Goal: Task Accomplishment & Management: Complete application form

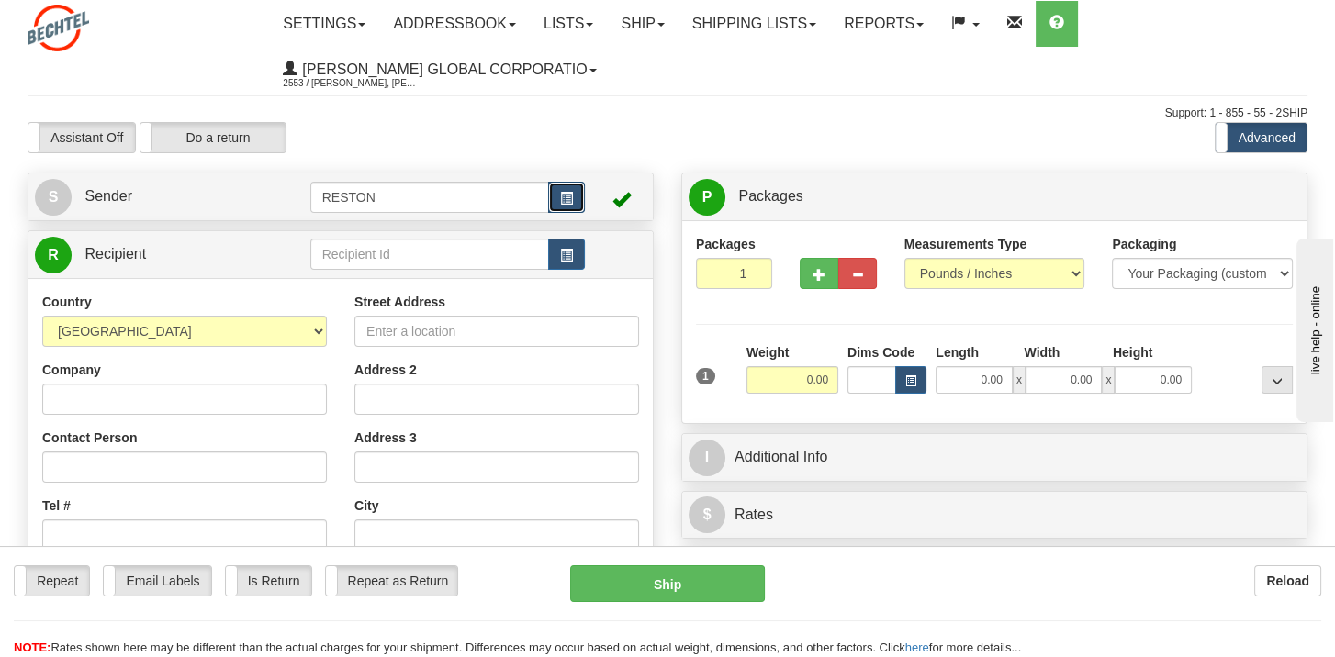
click at [570, 193] on span "button" at bounding box center [566, 199] width 13 height 12
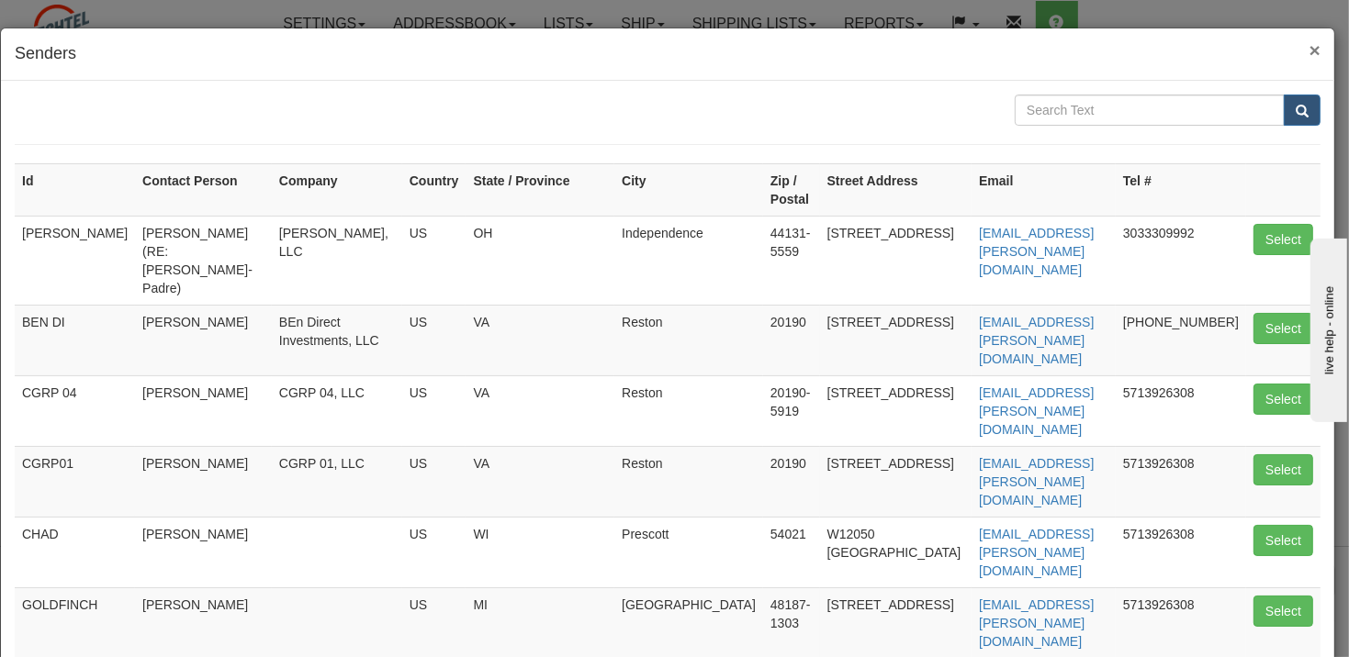
click at [1309, 47] on span "×" at bounding box center [1314, 49] width 11 height 21
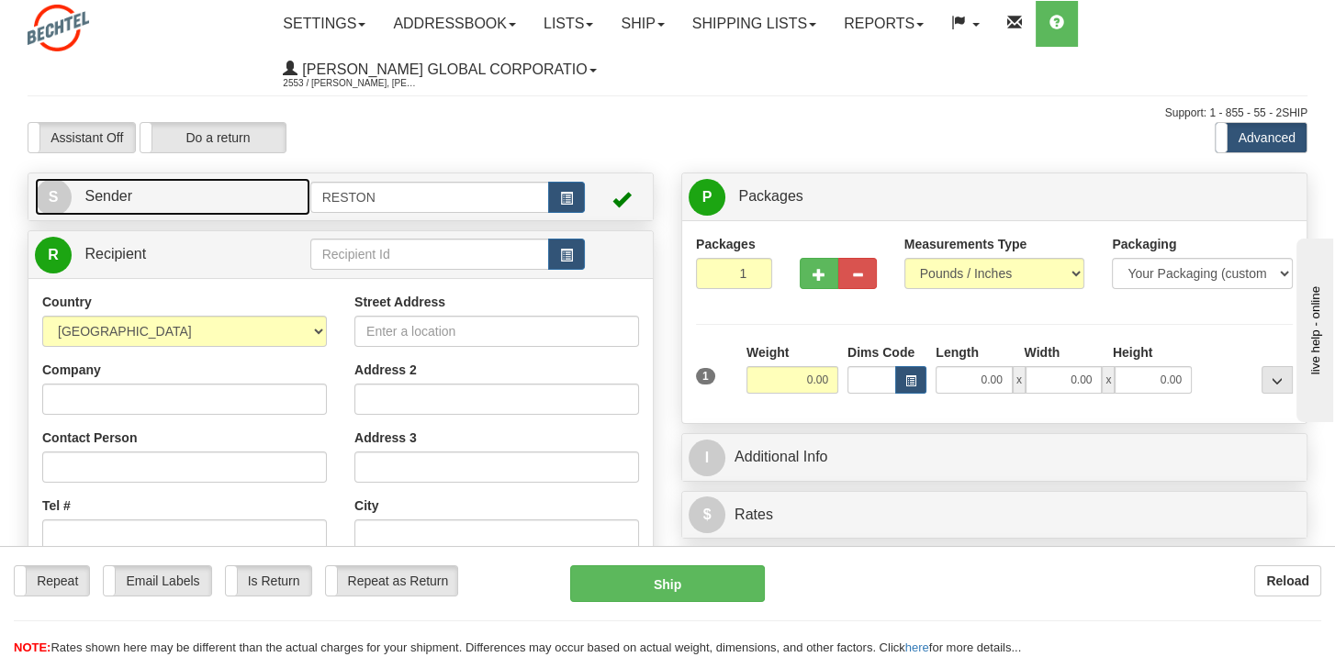
click at [46, 195] on span "S" at bounding box center [53, 197] width 37 height 37
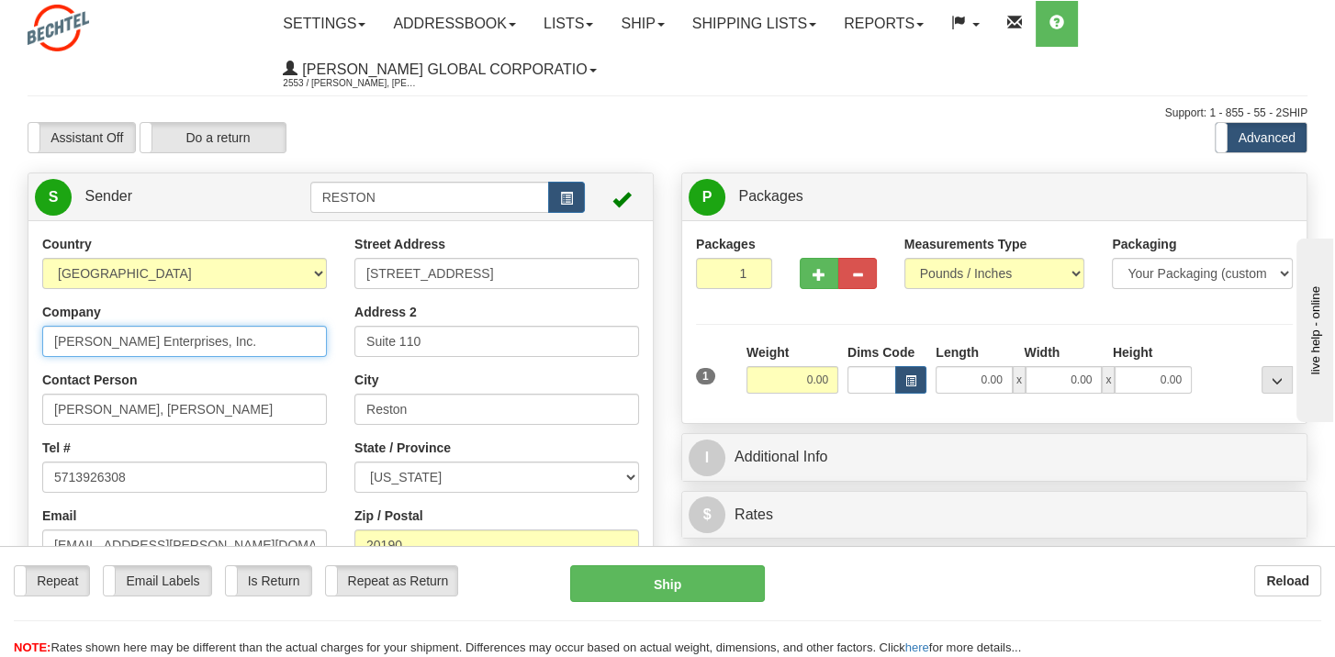
drag, startPoint x: 228, startPoint y: 339, endPoint x: 103, endPoint y: 345, distance: 125.0
click at [103, 345] on input "[PERSON_NAME] Enterprises, Inc." at bounding box center [184, 341] width 285 height 31
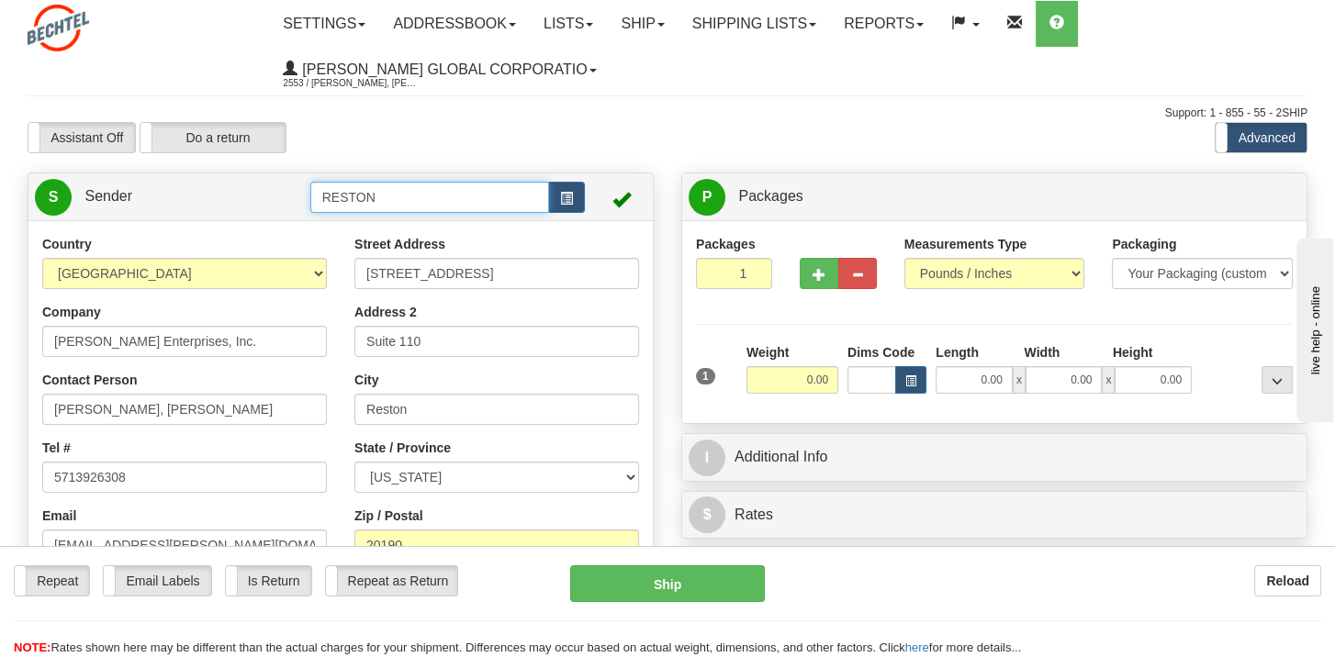
drag, startPoint x: 409, startPoint y: 190, endPoint x: 300, endPoint y: 194, distance: 108.4
click at [300, 194] on tr "S Sender RESTON" at bounding box center [340, 197] width 611 height 38
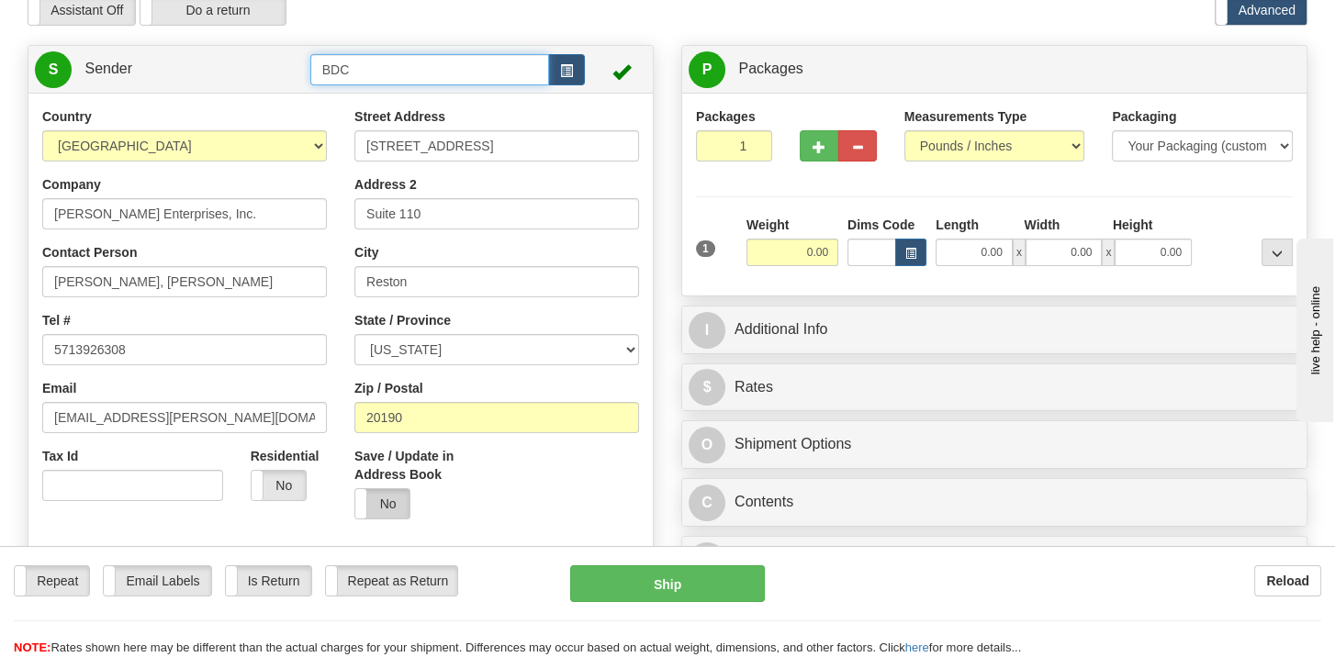
scroll to position [275, 0]
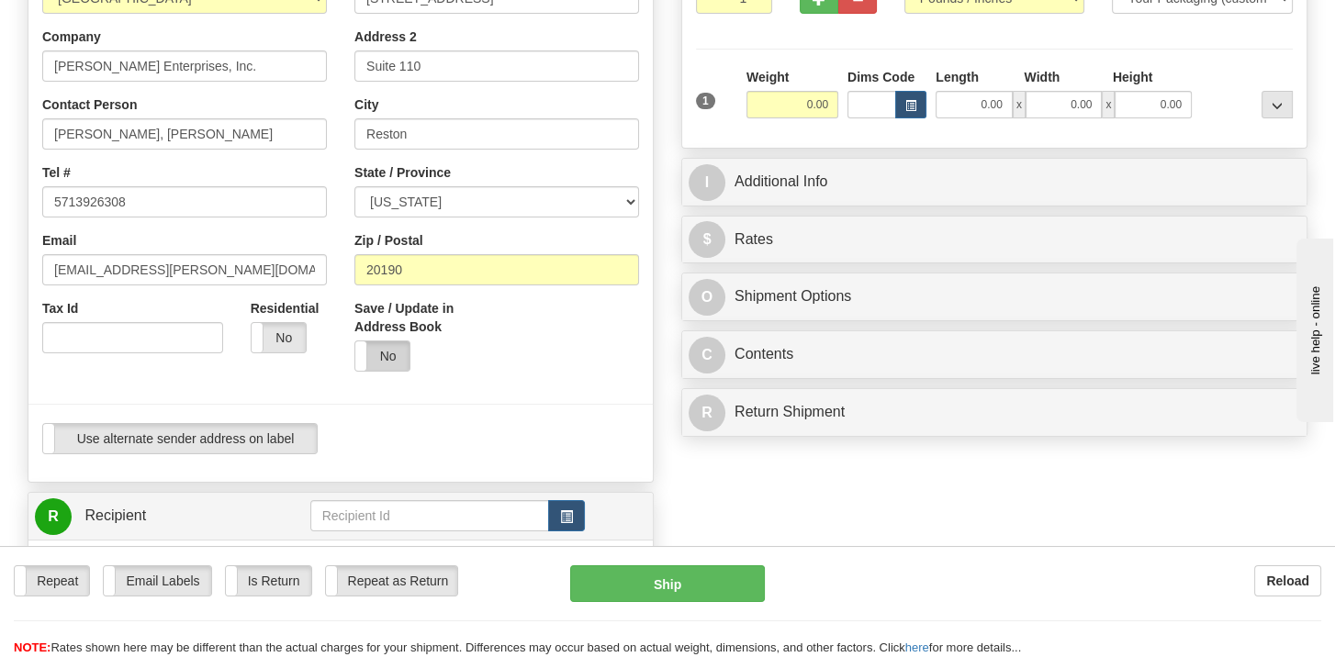
type input "BDC"
click at [385, 355] on div "Country [GEOGRAPHIC_DATA] [GEOGRAPHIC_DATA] [GEOGRAPHIC_DATA] [GEOGRAPHIC_DATA]…" at bounding box center [340, 213] width 624 height 537
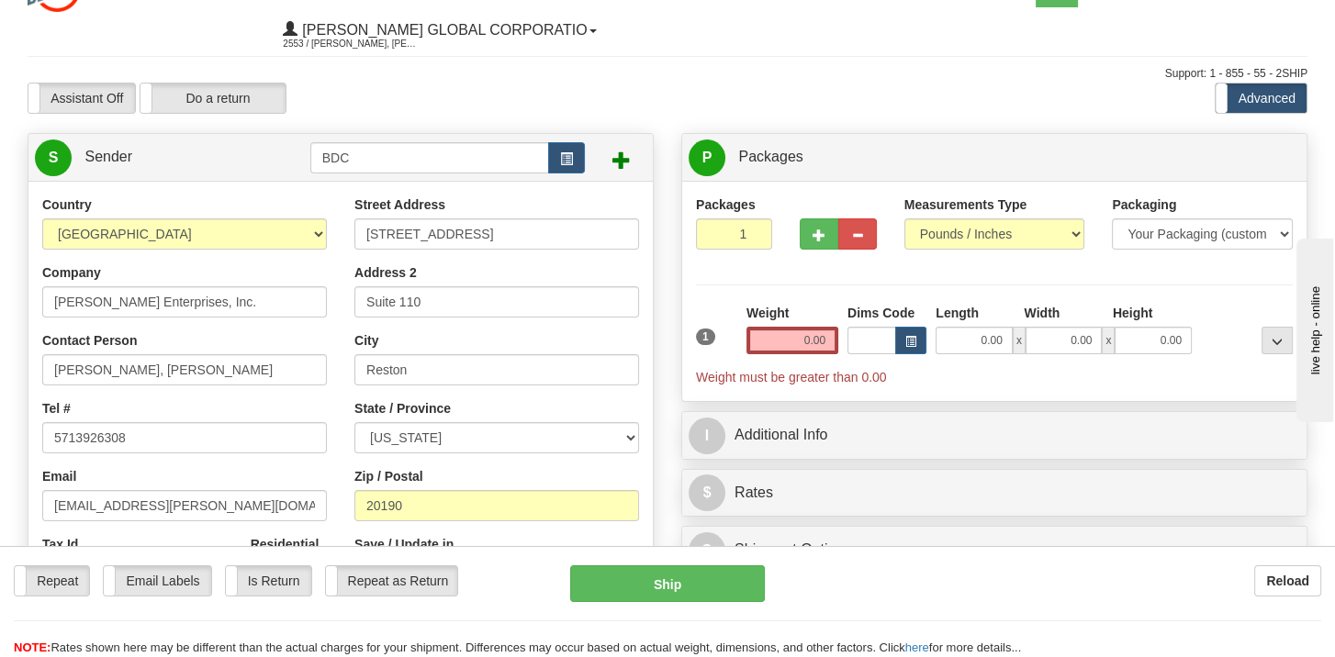
scroll to position [0, 0]
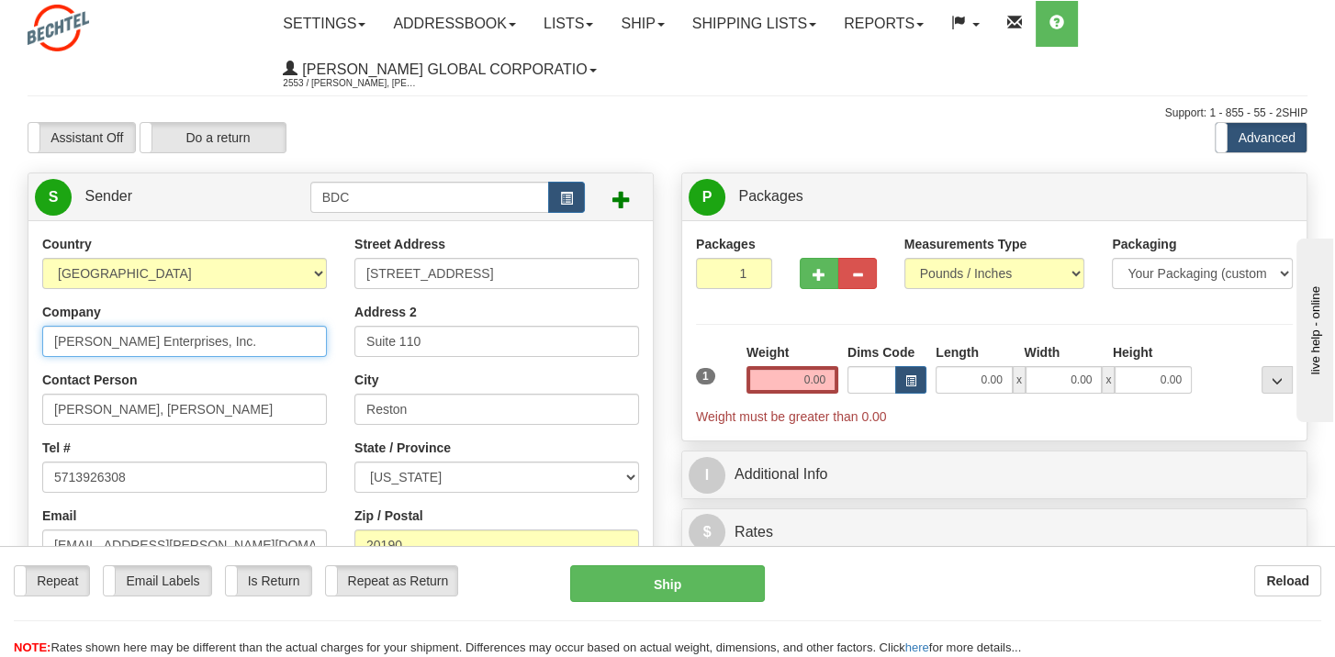
drag, startPoint x: 216, startPoint y: 342, endPoint x: 101, endPoint y: 345, distance: 114.8
click at [101, 345] on input "[PERSON_NAME] Enterprises, Inc." at bounding box center [184, 341] width 285 height 31
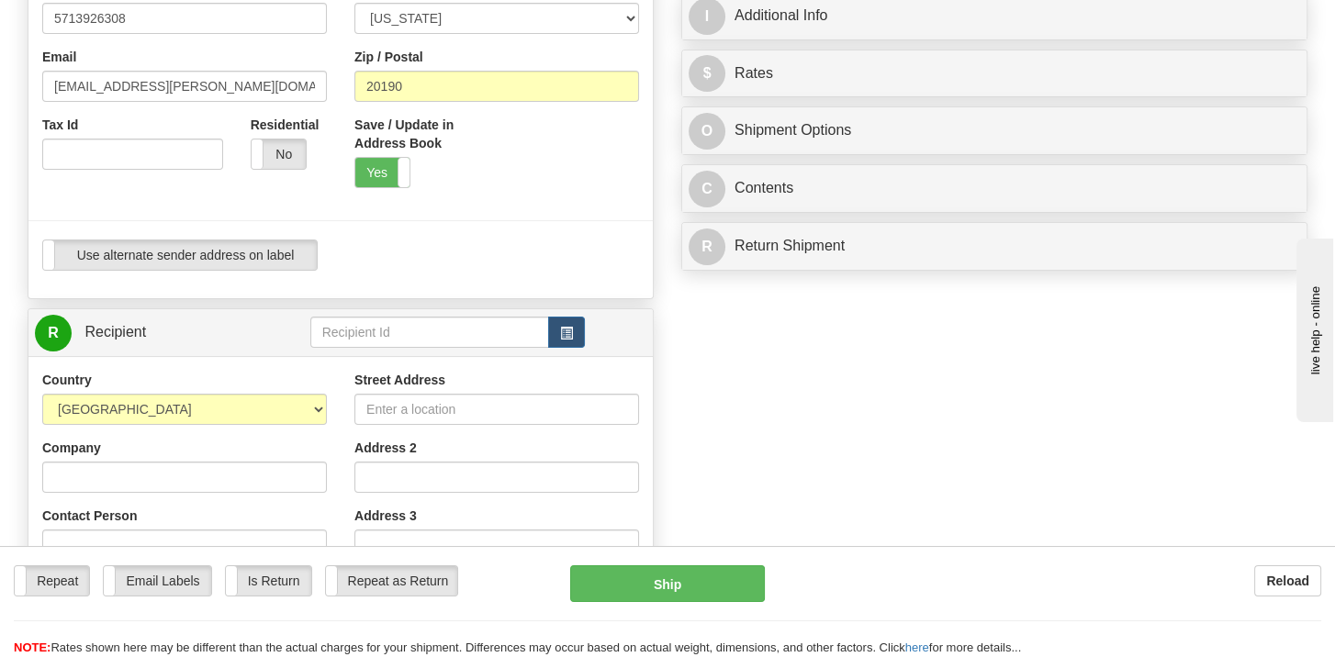
scroll to position [551, 0]
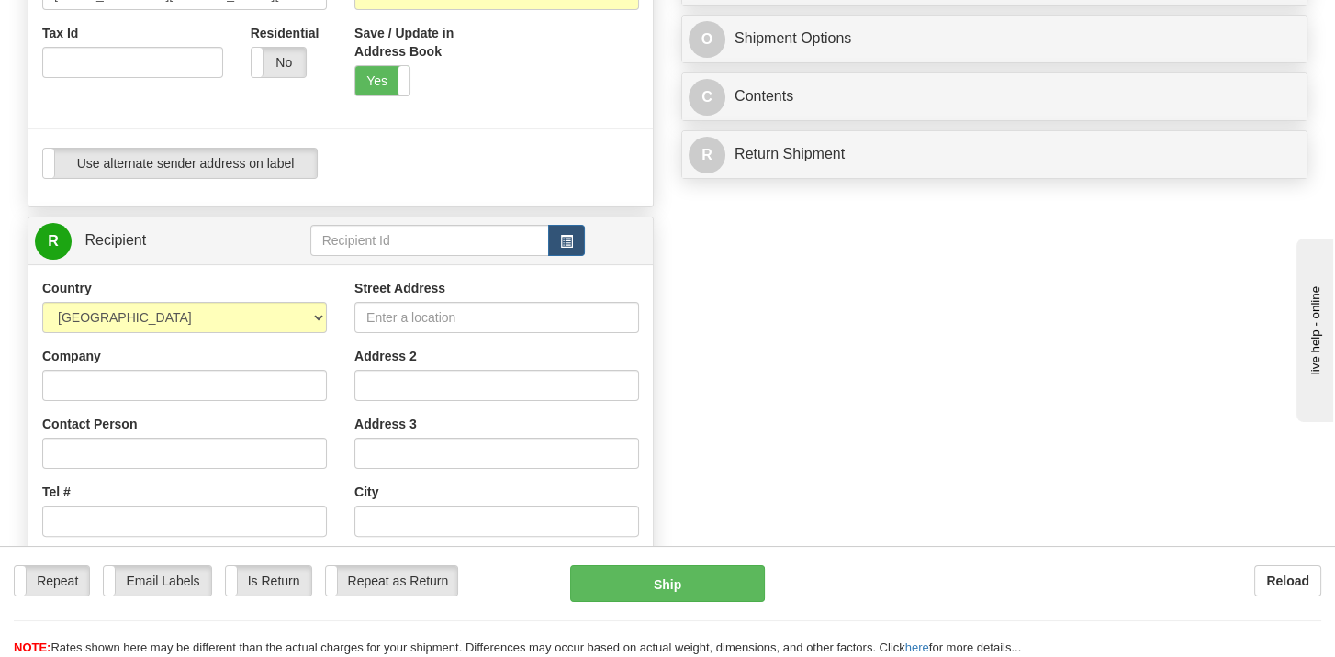
type input "[PERSON_NAME] Development Company"
click at [360, 236] on input "text" at bounding box center [430, 240] width 240 height 31
type input "Salt Creek Wind"
click at [101, 382] on div "Country [GEOGRAPHIC_DATA] [GEOGRAPHIC_DATA] [GEOGRAPHIC_DATA] [GEOGRAPHIC_DATA]…" at bounding box center [340, 525] width 624 height 522
type input "Salt Creek Wind Holdings, LLC"
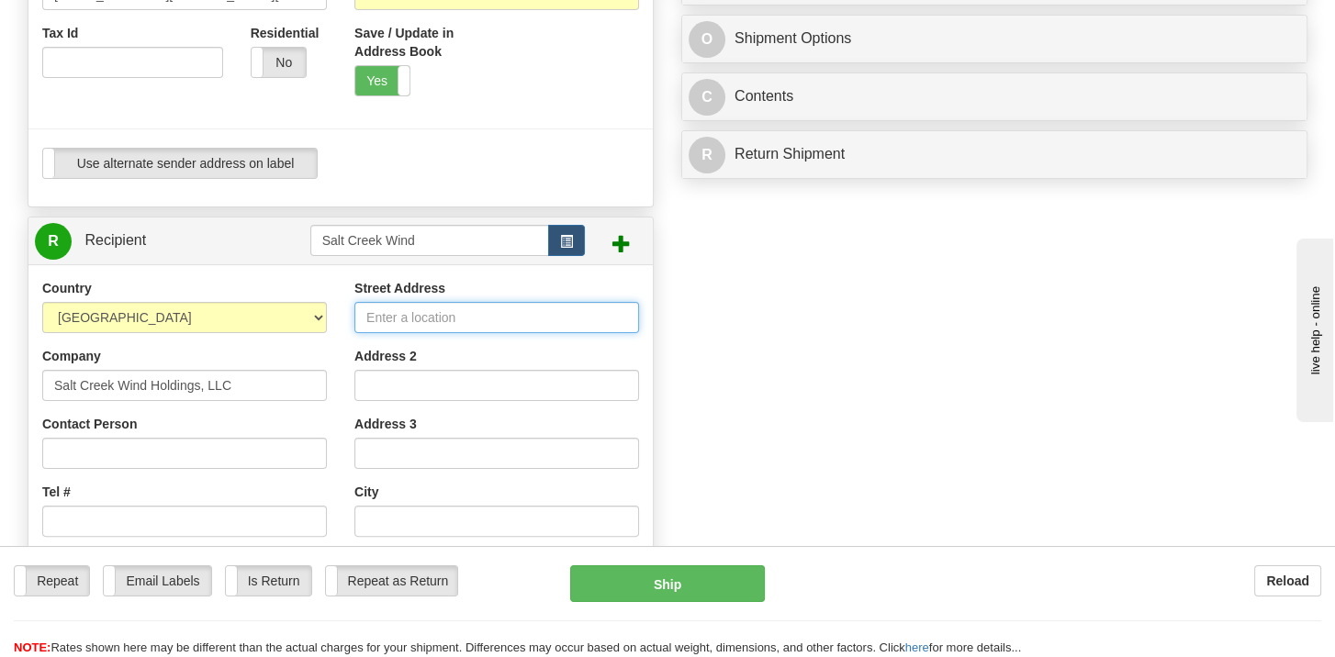
click at [438, 316] on input "Street Address" at bounding box center [496, 317] width 285 height 31
type input "[STREET_ADDRESS]"
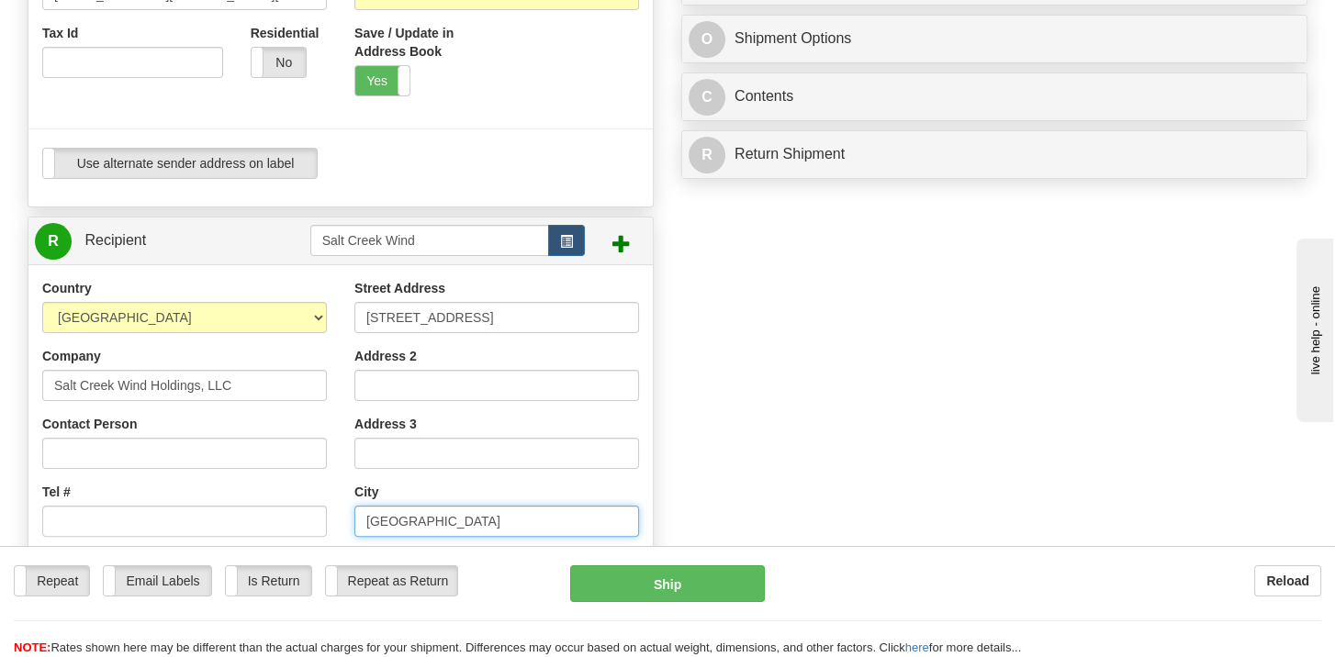
type input "[GEOGRAPHIC_DATA]"
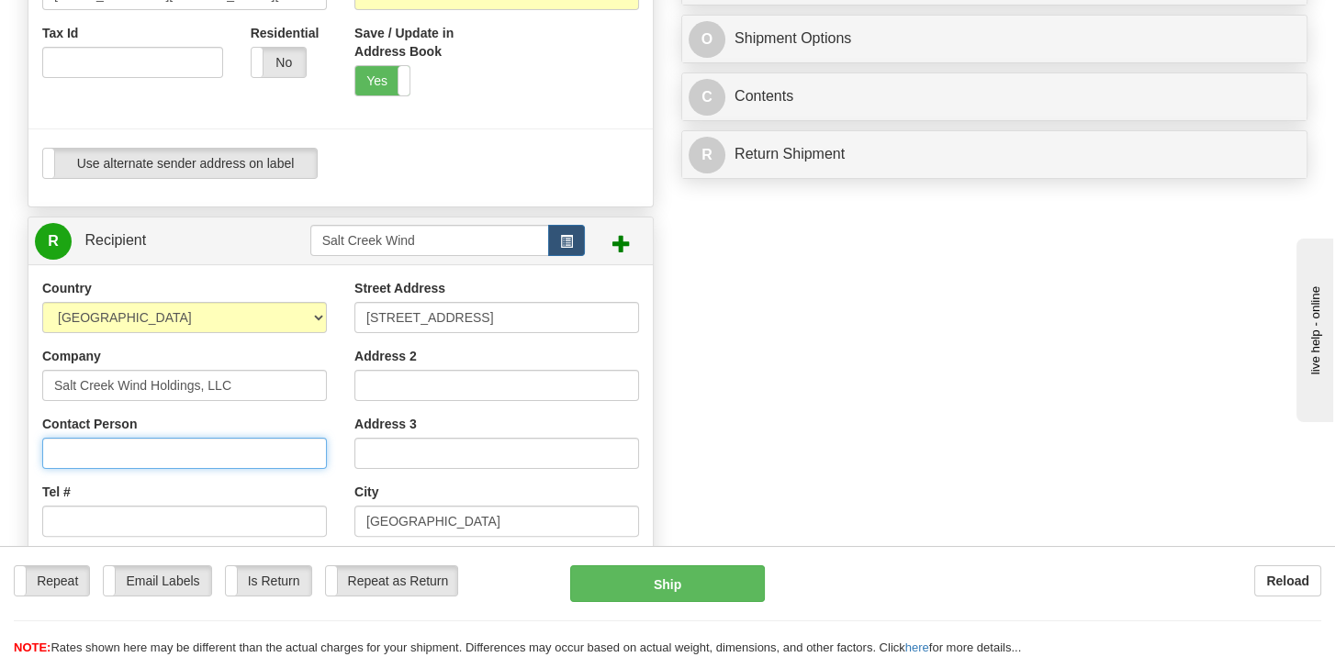
click at [178, 448] on input "Contact Person" at bounding box center [184, 453] width 285 height 31
type input "[PERSON_NAME], Vice President"
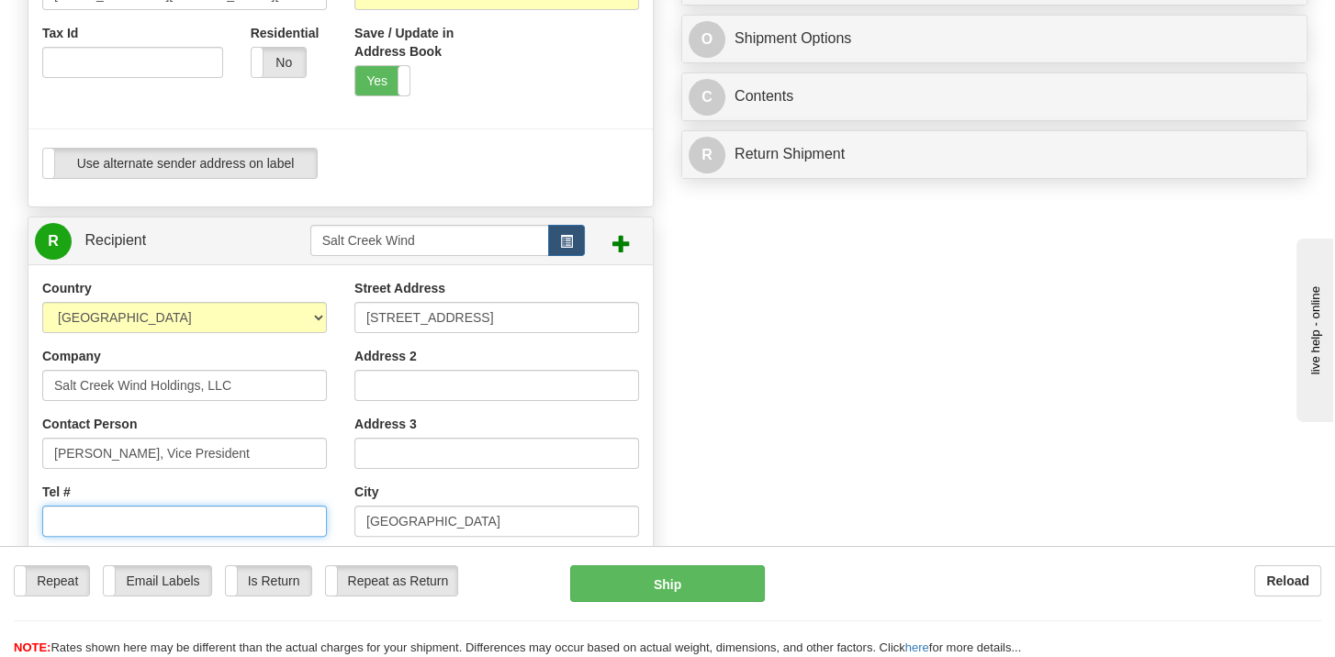
click at [118, 512] on input "Tel #" at bounding box center [184, 521] width 285 height 31
type input "5713926308"
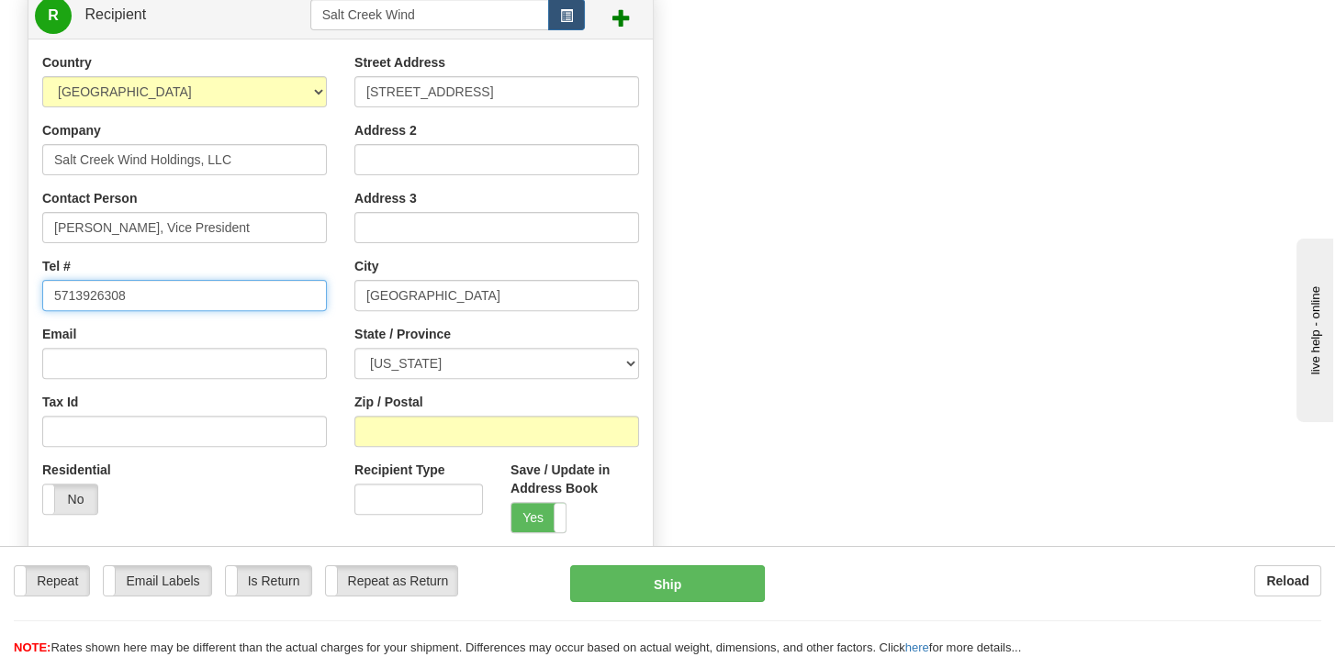
scroll to position [826, 0]
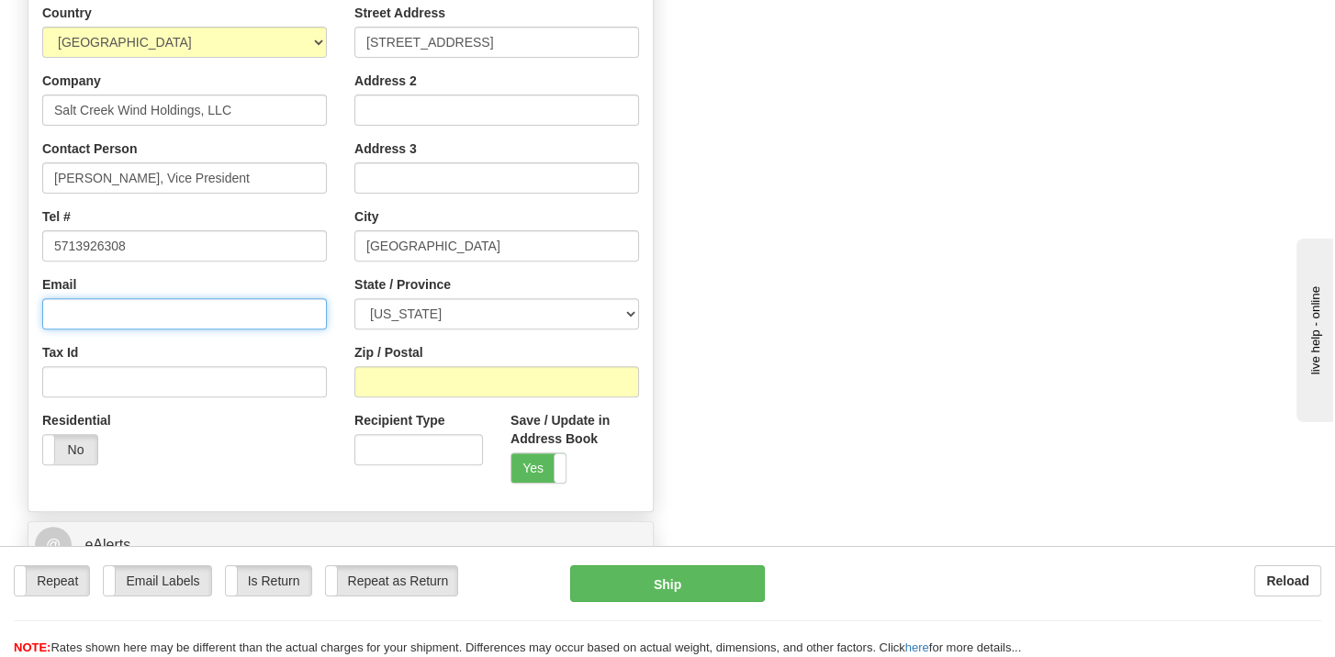
click at [97, 311] on input "Email" at bounding box center [184, 313] width 285 height 31
type input "[PERSON_NAME][EMAIL_ADDRESS][PERSON_NAME][DOMAIN_NAME]"
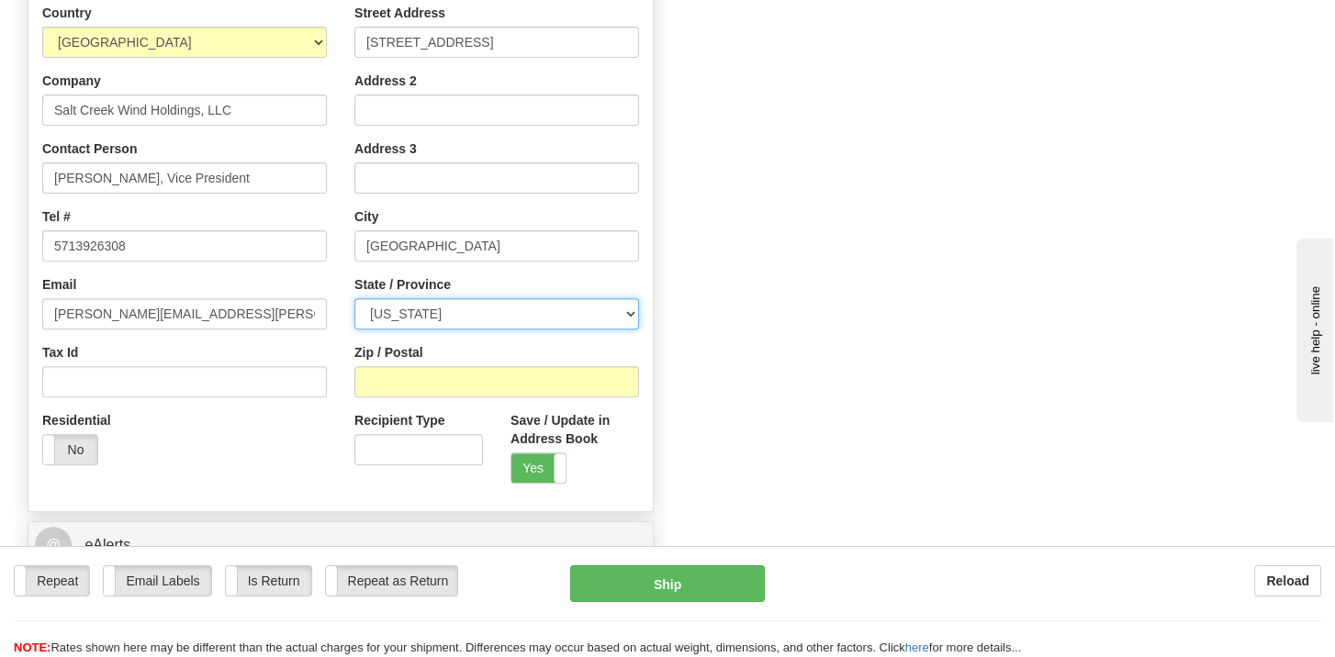
click at [437, 312] on select "[US_STATE] [US_STATE] [US_STATE] [US_STATE] Armed Forces America Armed Forces E…" at bounding box center [496, 313] width 285 height 31
select select "FL"
click at [354, 298] on select "[US_STATE] [US_STATE] [US_STATE] [US_STATE] Armed Forces America Armed Forces E…" at bounding box center [496, 313] width 285 height 31
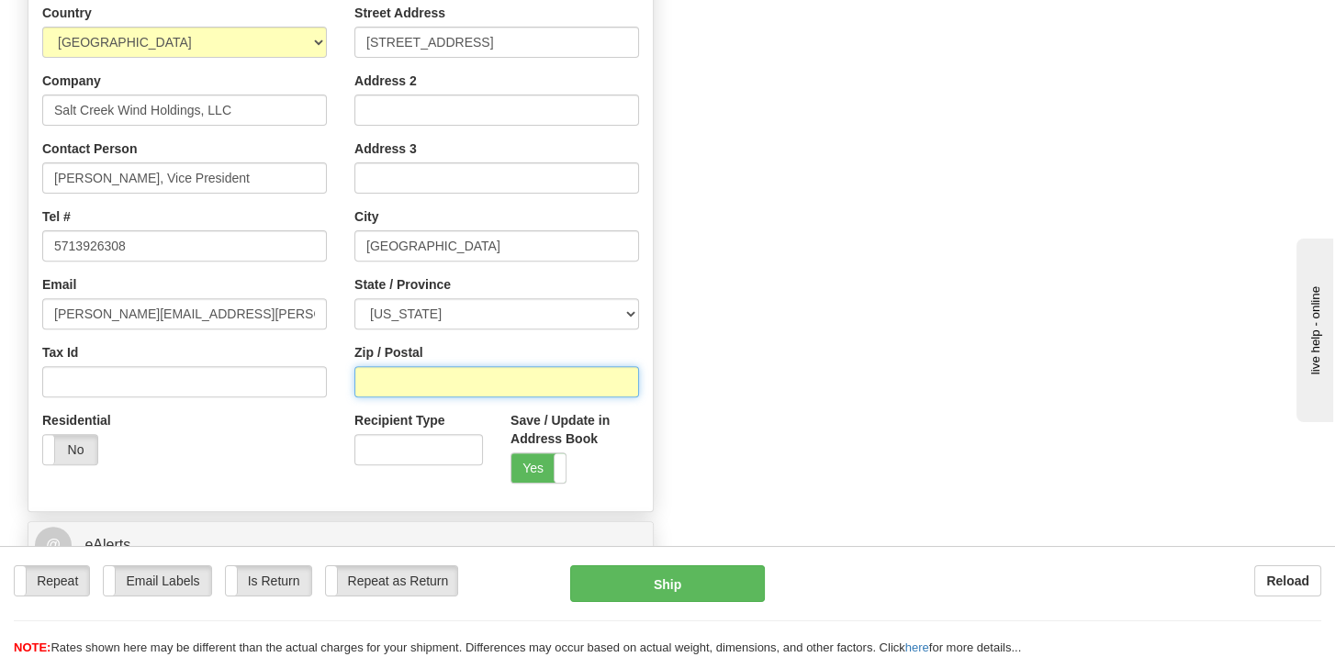
click at [398, 378] on input "Zip / Postal" at bounding box center [496, 381] width 285 height 31
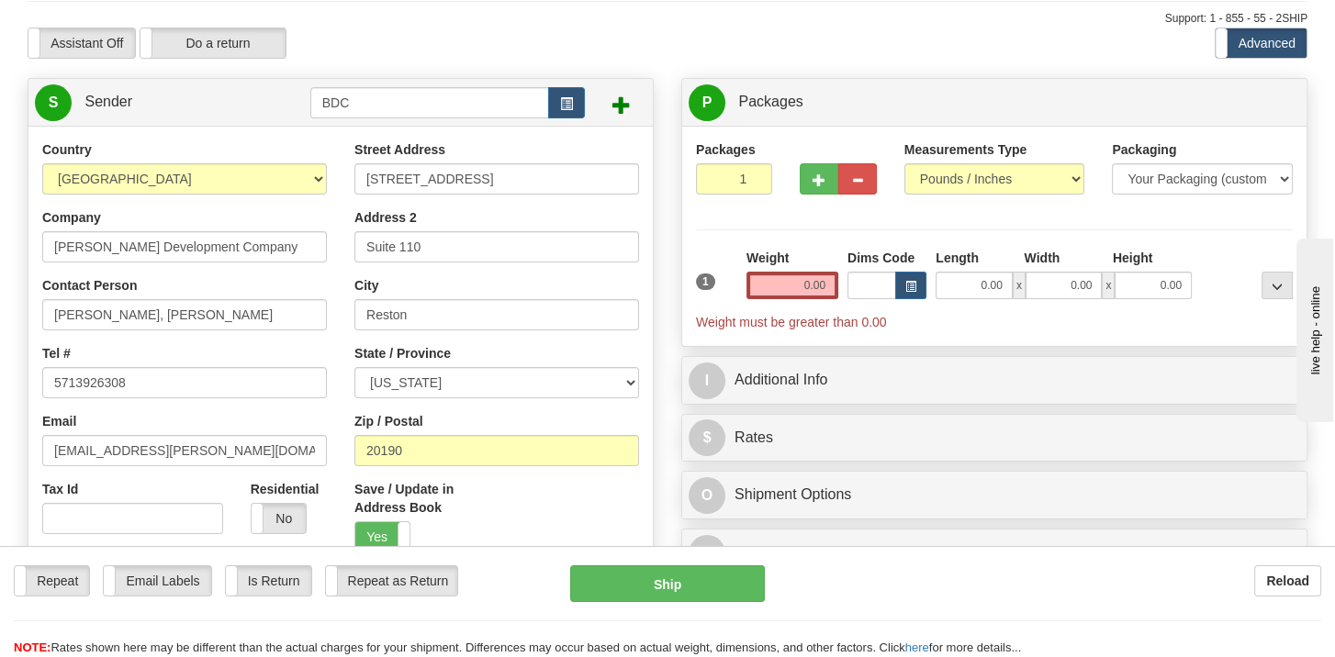
scroll to position [92, 0]
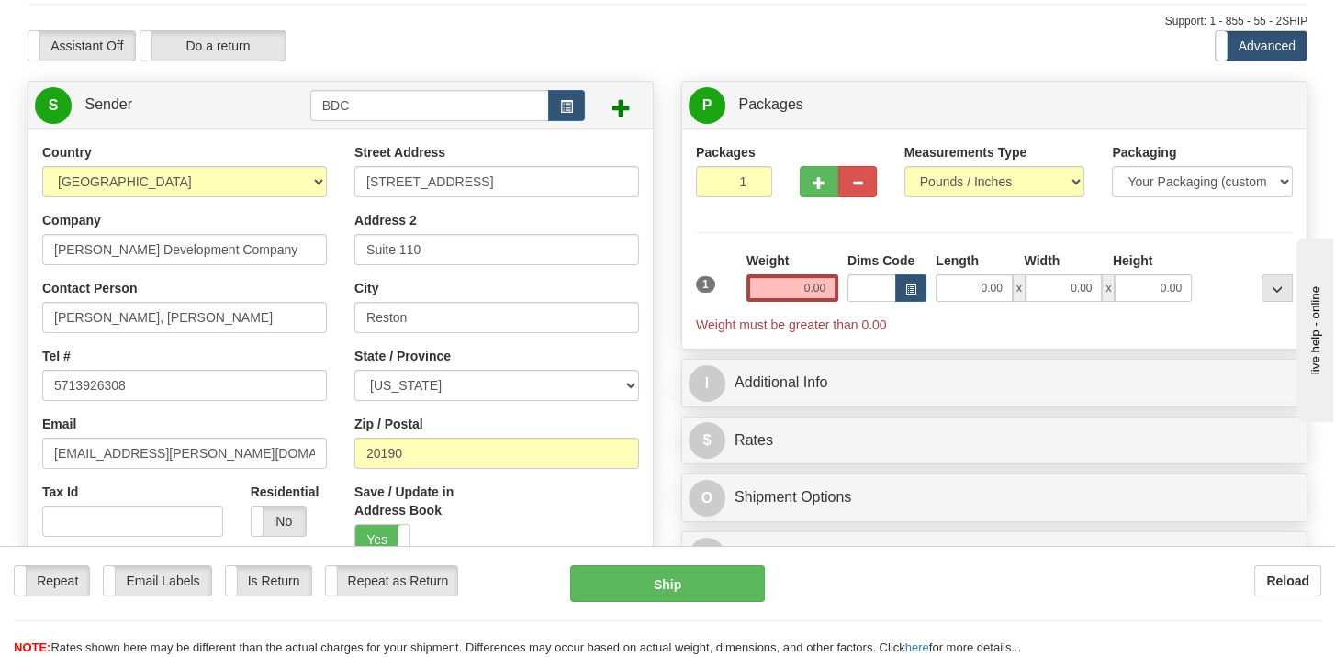
type input "33408"
click at [1154, 183] on select "Your Packaging (customer supplied) Envelope (carrier supplied) Pack (carrier su…" at bounding box center [1202, 181] width 181 height 31
select select "2"
click at [1112, 166] on select "Your Packaging (customer supplied) Envelope (carrier supplied) Pack (carrier su…" at bounding box center [1202, 181] width 181 height 31
drag, startPoint x: 795, startPoint y: 290, endPoint x: 842, endPoint y: 286, distance: 47.0
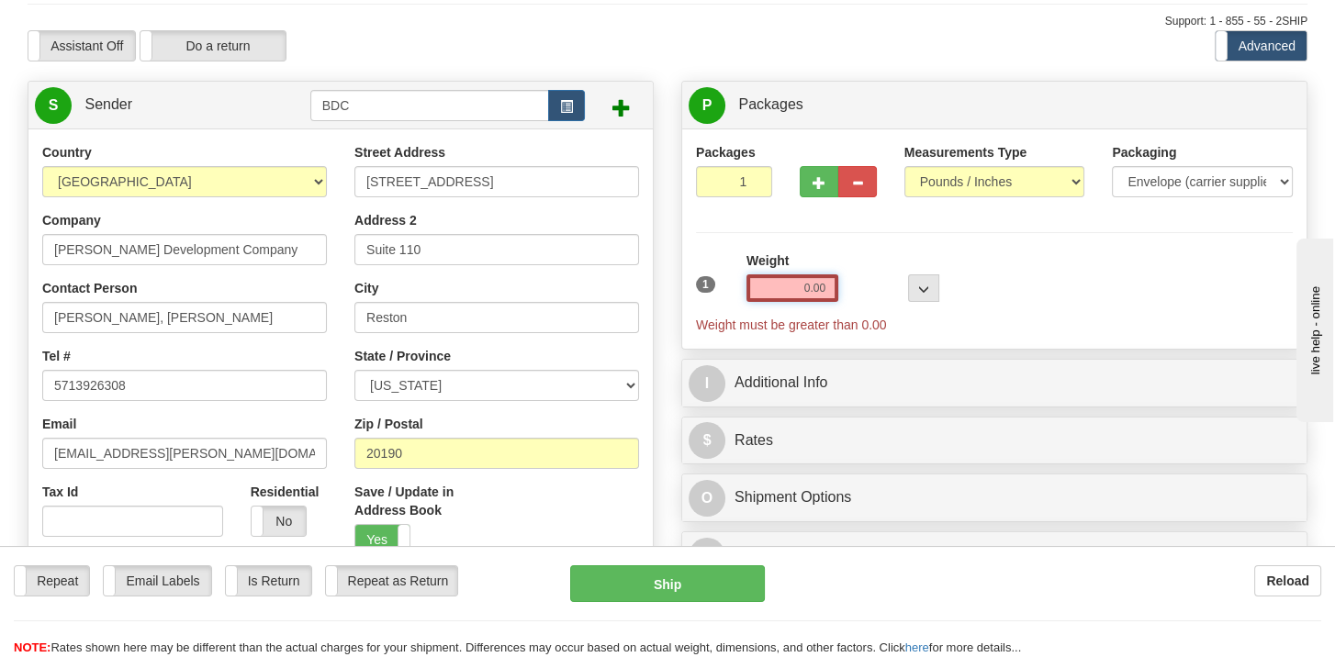
click at [842, 286] on div "1 Weight 0.00 Dims Code 0 x" at bounding box center [994, 293] width 606 height 83
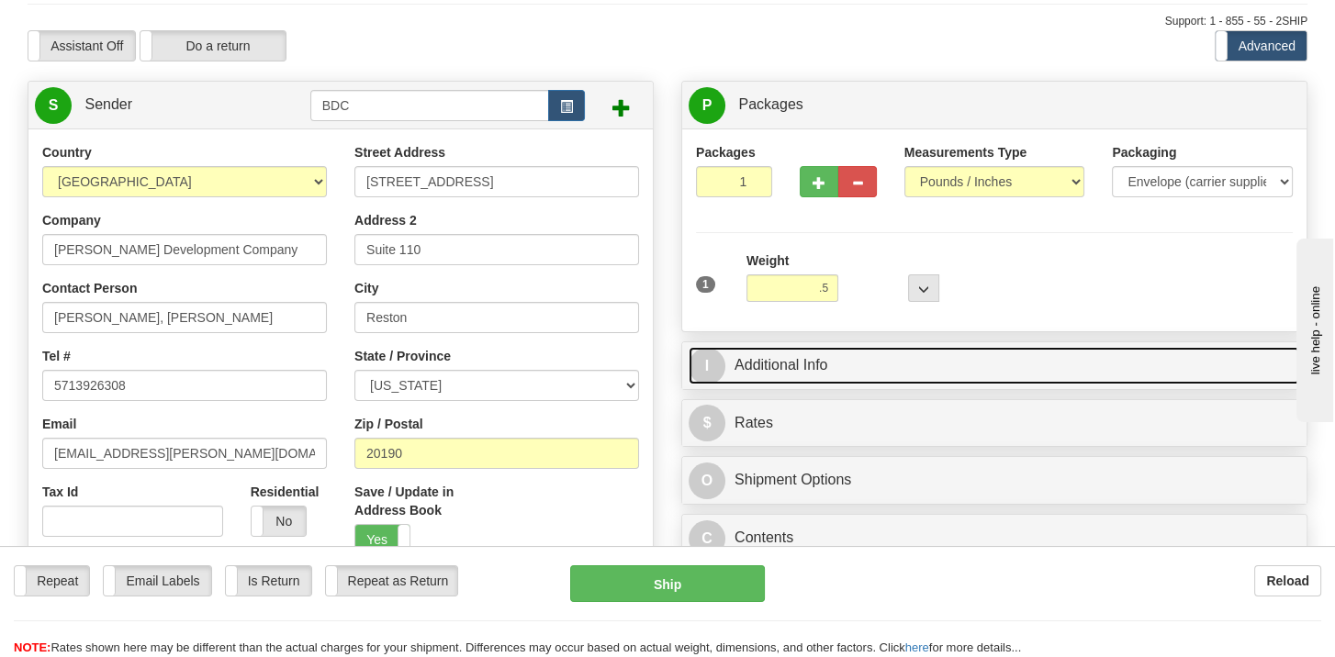
type input "0.50"
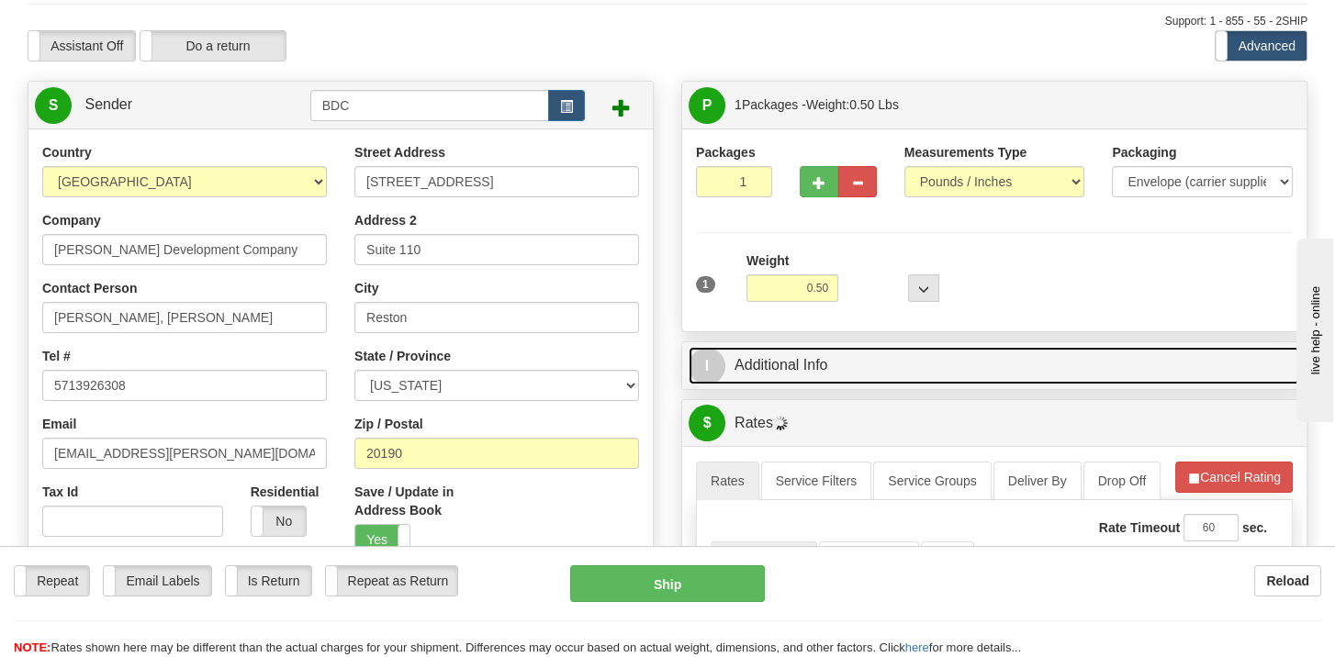
click at [767, 372] on link "I Additional Info" at bounding box center [994, 366] width 611 height 38
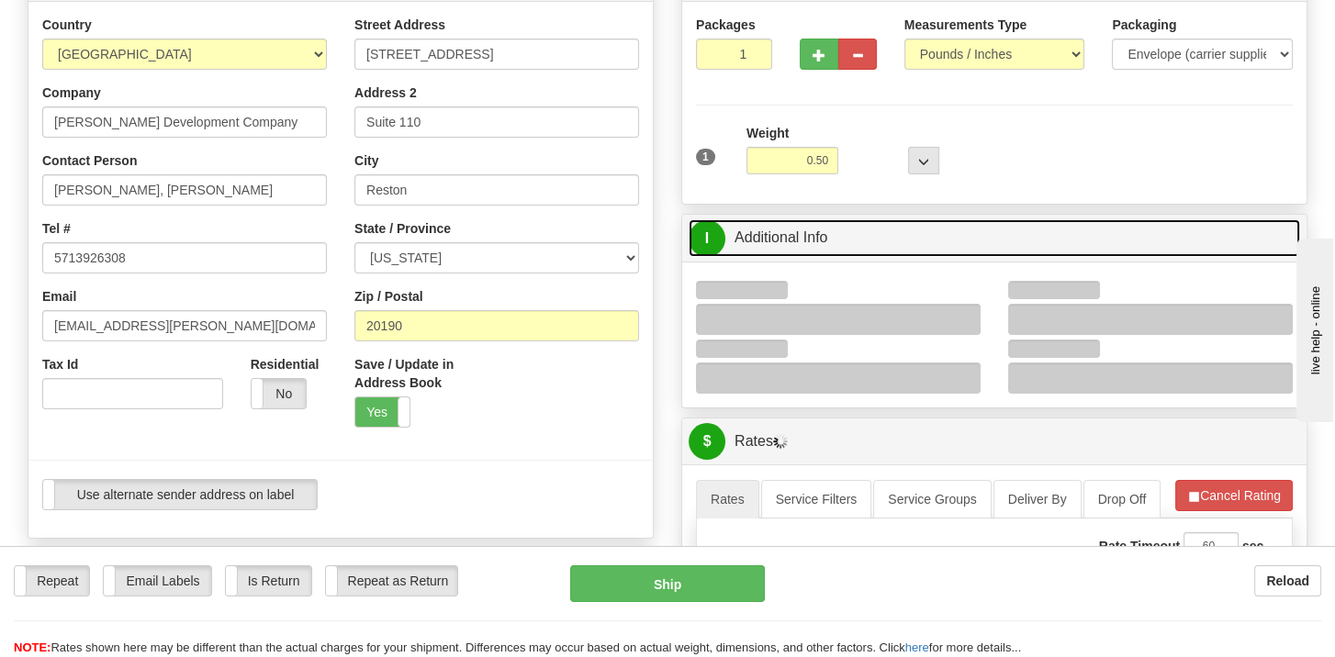
scroll to position [275, 0]
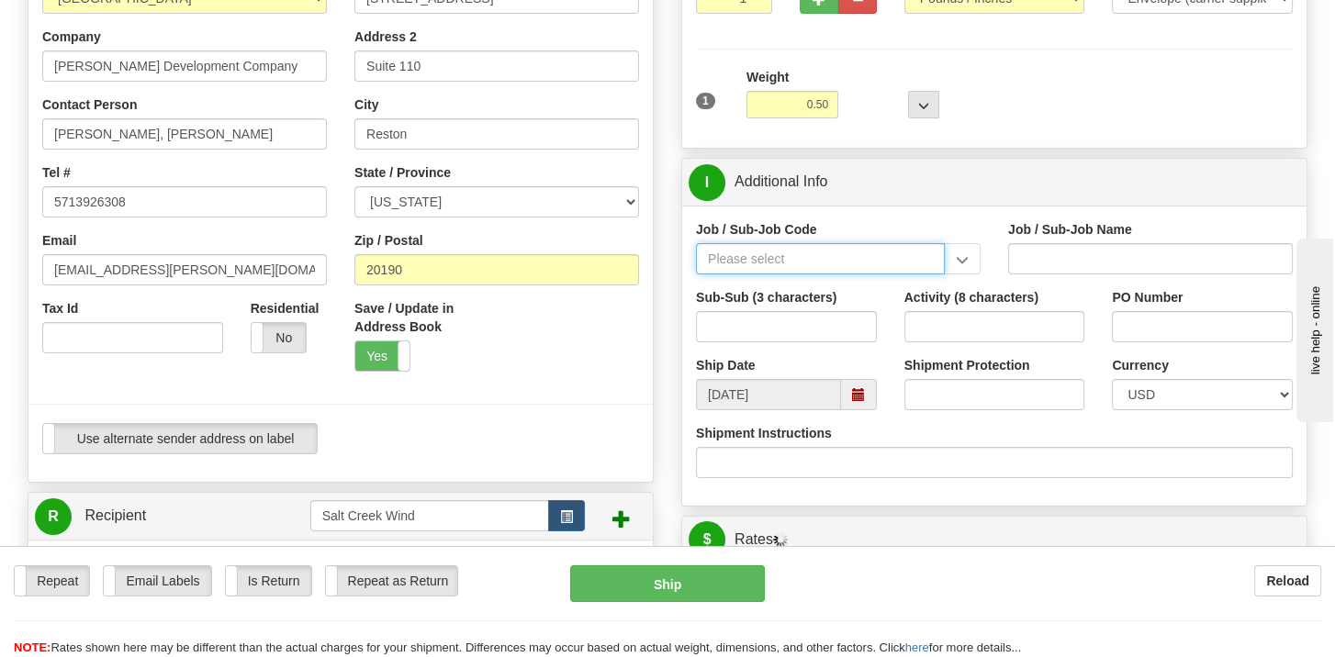
click at [757, 266] on input "Job / Sub-Job Code" at bounding box center [820, 258] width 249 height 31
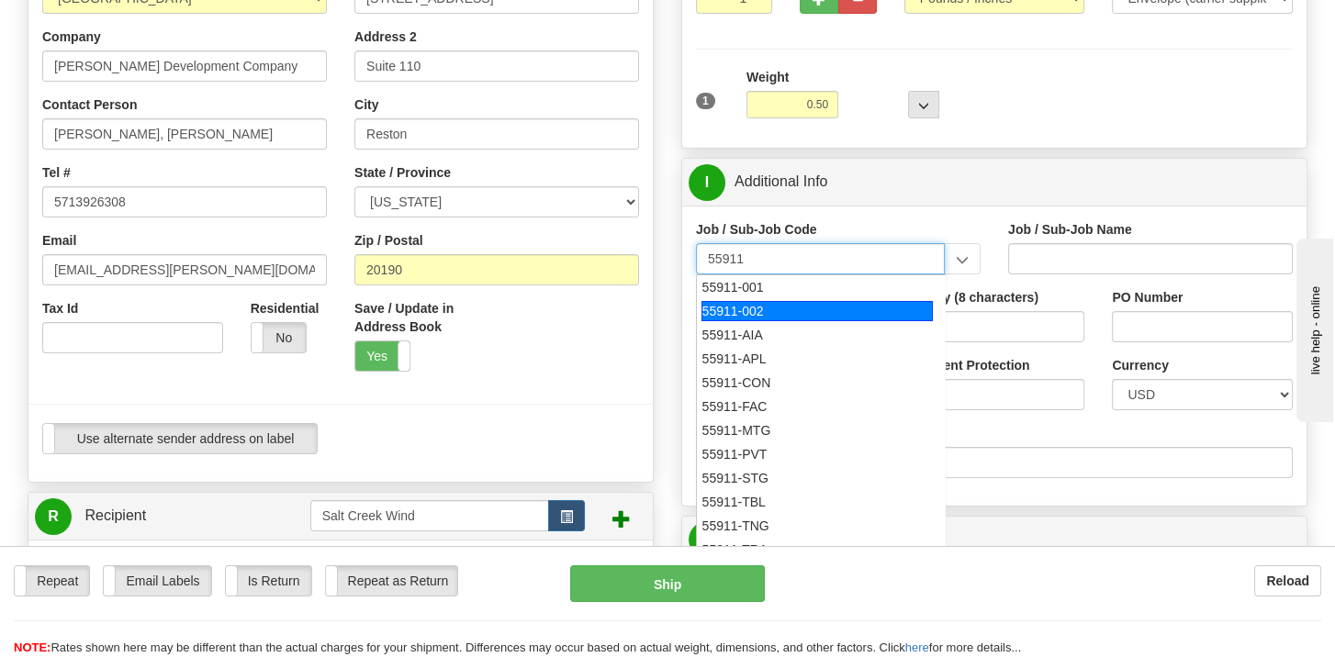
click at [762, 306] on div "55911-002" at bounding box center [816, 311] width 231 height 20
type input "55911-002"
type input "BEN LEGAL OH - DOCUMENT CONTROL"
type input "55911-002"
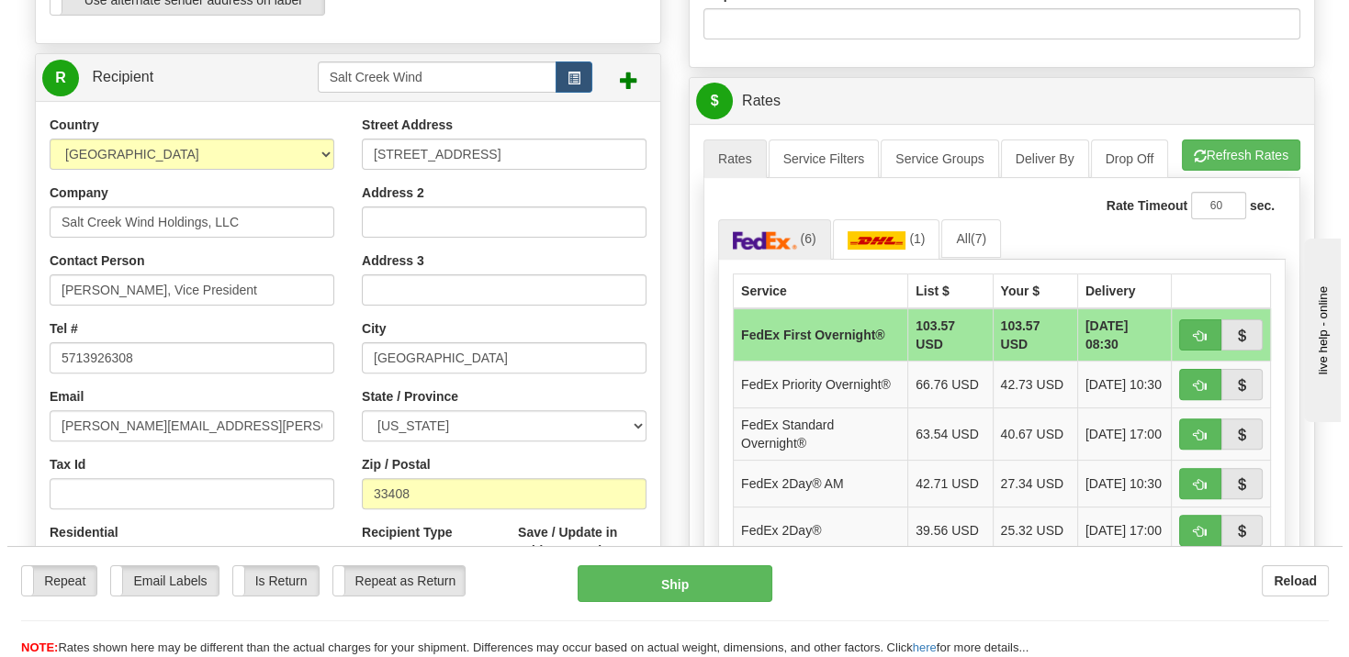
scroll to position [734, 0]
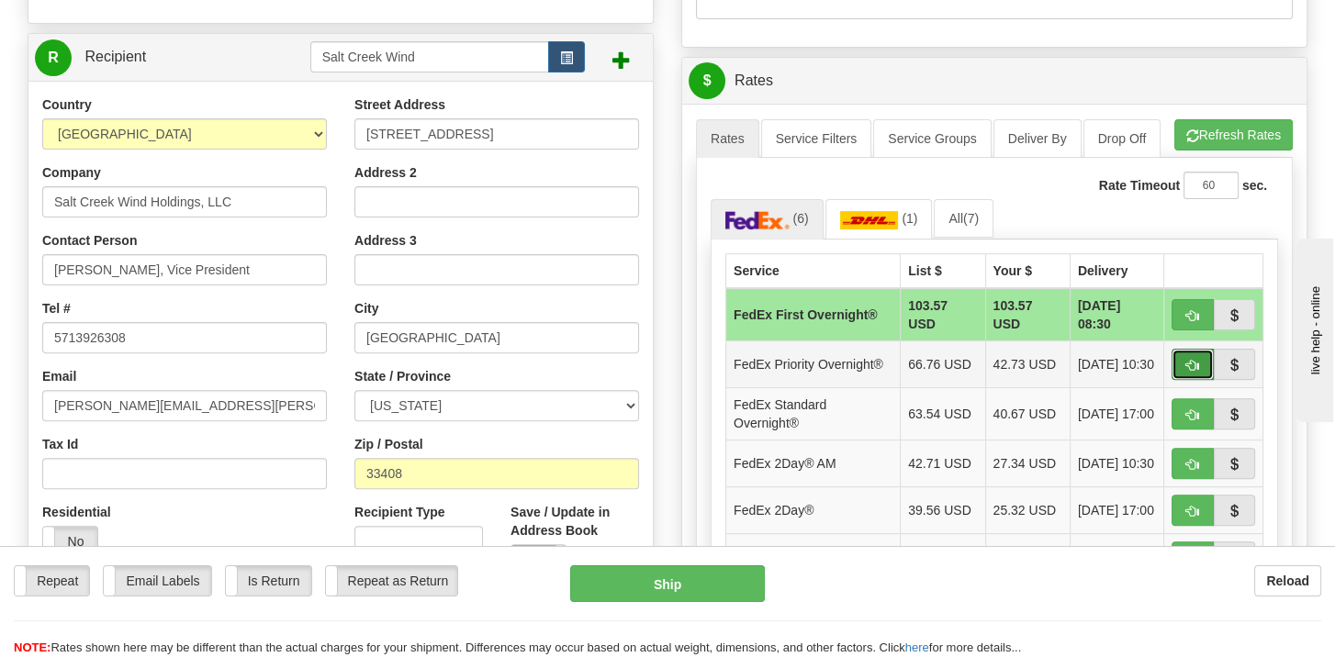
click at [1193, 360] on span "button" at bounding box center [1192, 366] width 13 height 12
type input "01"
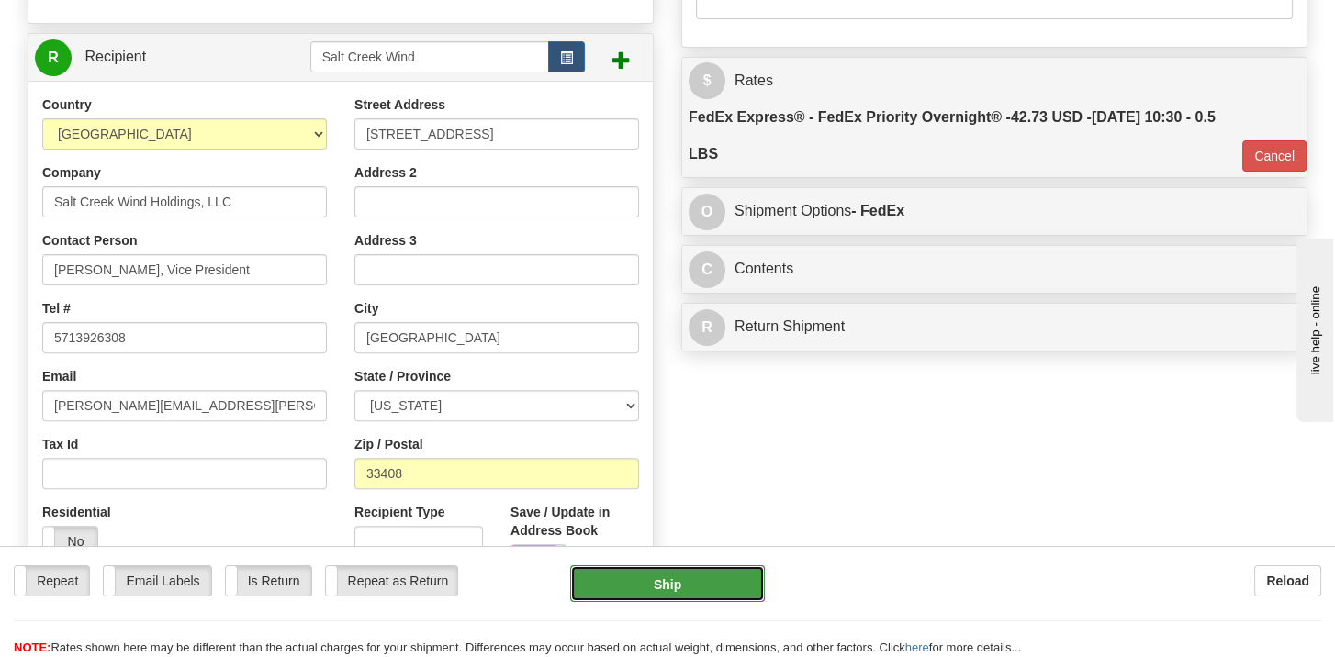
click at [633, 577] on button "Ship" at bounding box center [667, 584] width 195 height 37
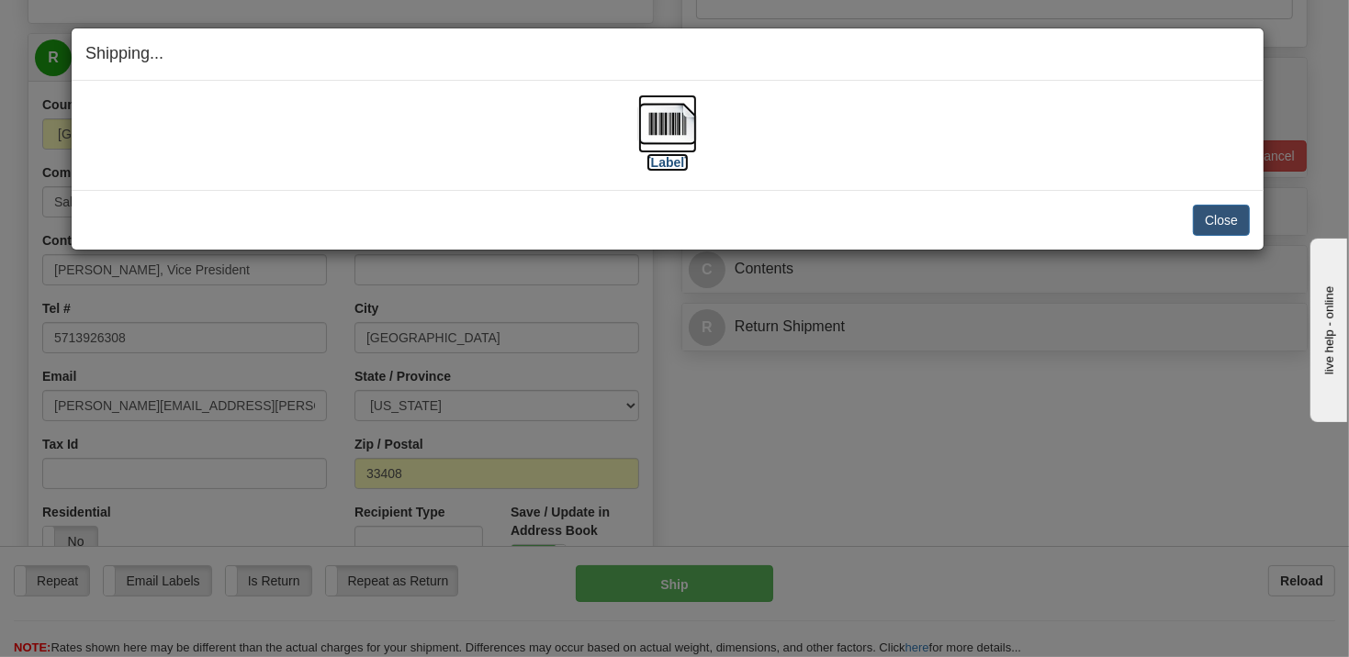
click at [671, 160] on label "[Label]" at bounding box center [667, 162] width 42 height 18
click at [1221, 216] on button "Close" at bounding box center [1221, 220] width 57 height 31
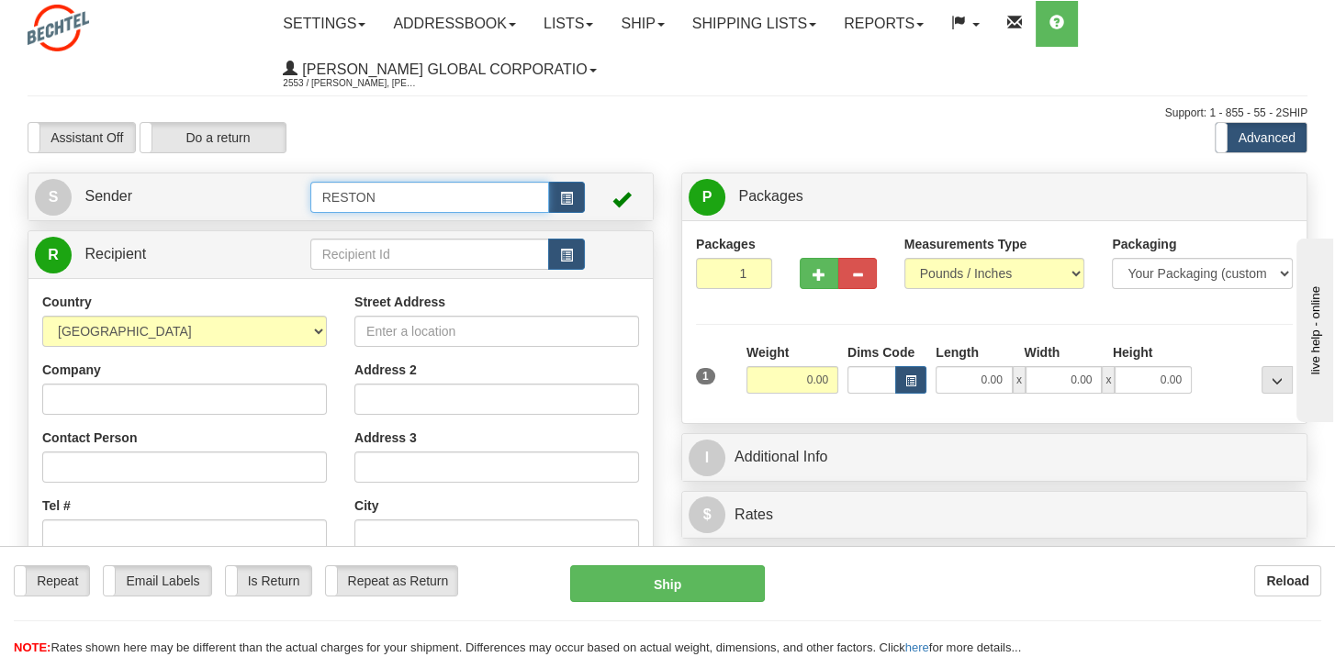
click at [522, 191] on input "RESTON" at bounding box center [430, 197] width 240 height 31
click at [571, 198] on span "button" at bounding box center [566, 199] width 13 height 12
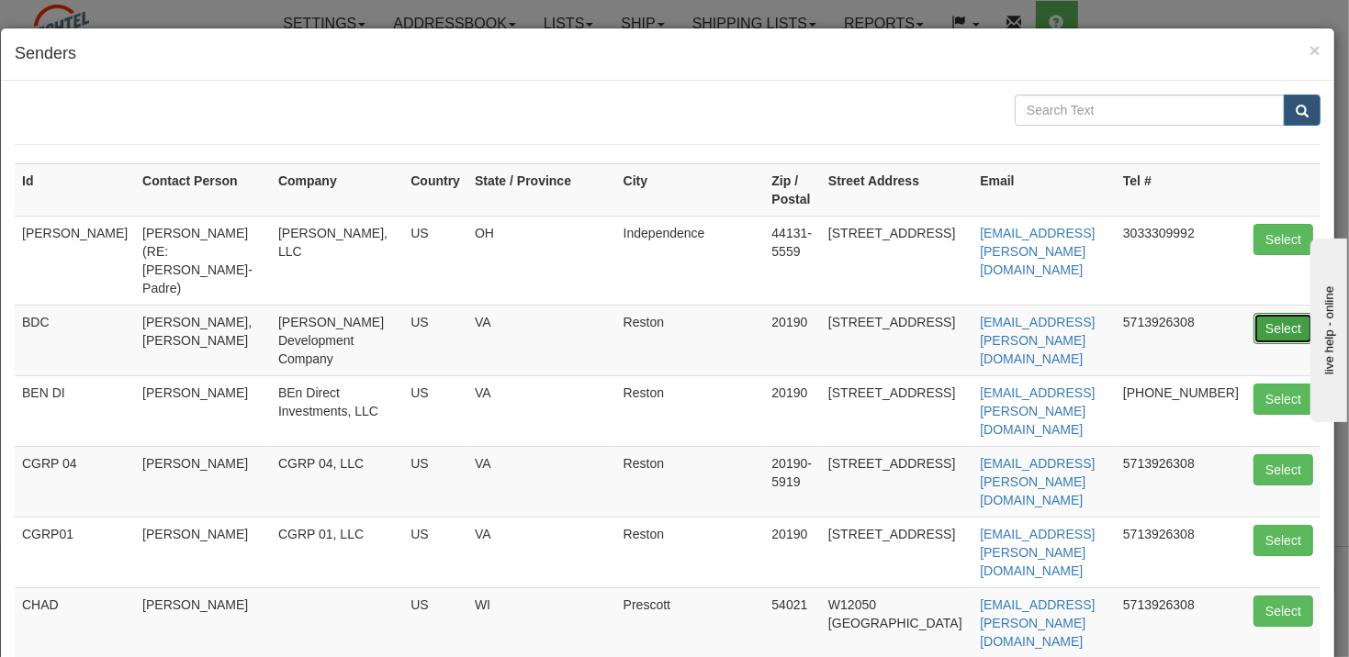
click at [1272, 313] on button "Select" at bounding box center [1283, 328] width 60 height 31
type input "BDC"
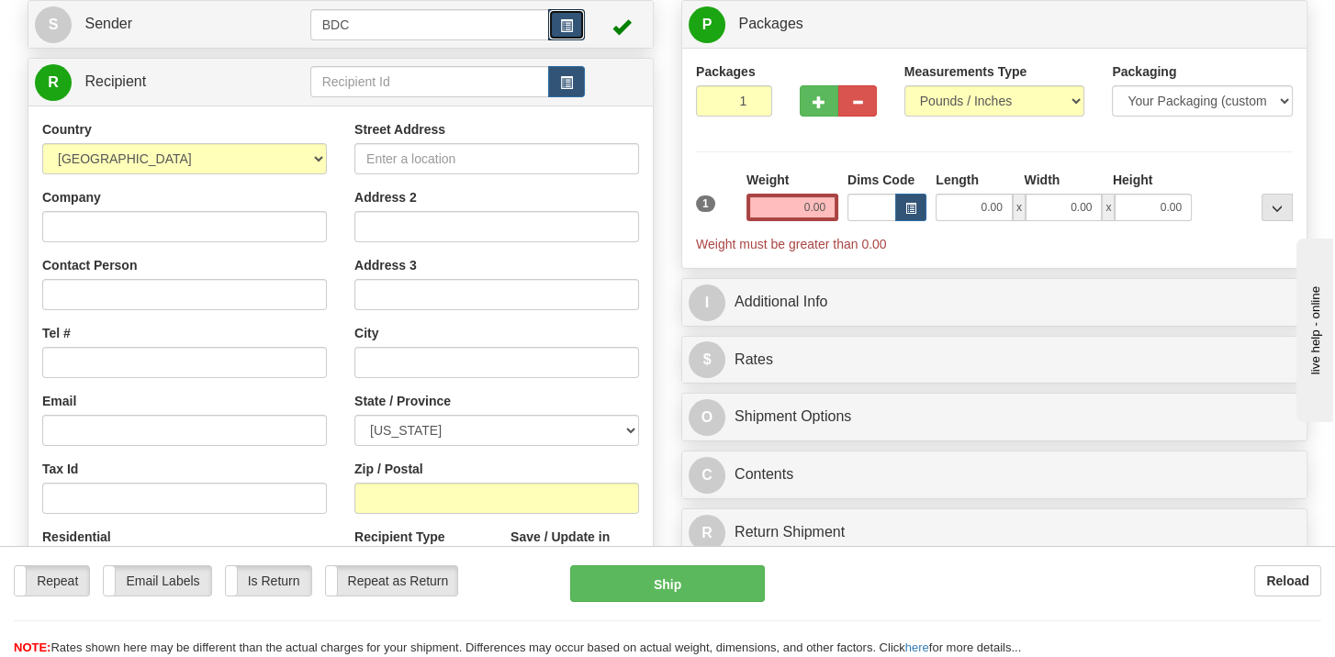
scroll to position [184, 0]
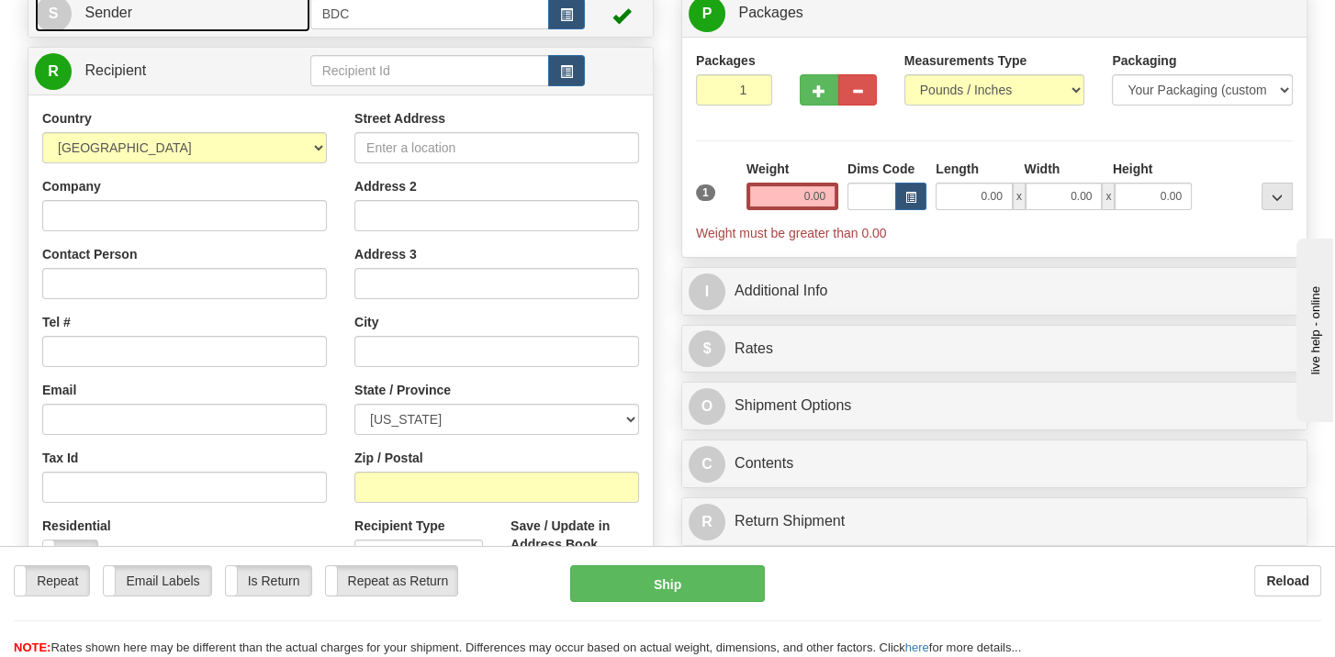
click at [106, 17] on span "Sender" at bounding box center [108, 13] width 48 height 16
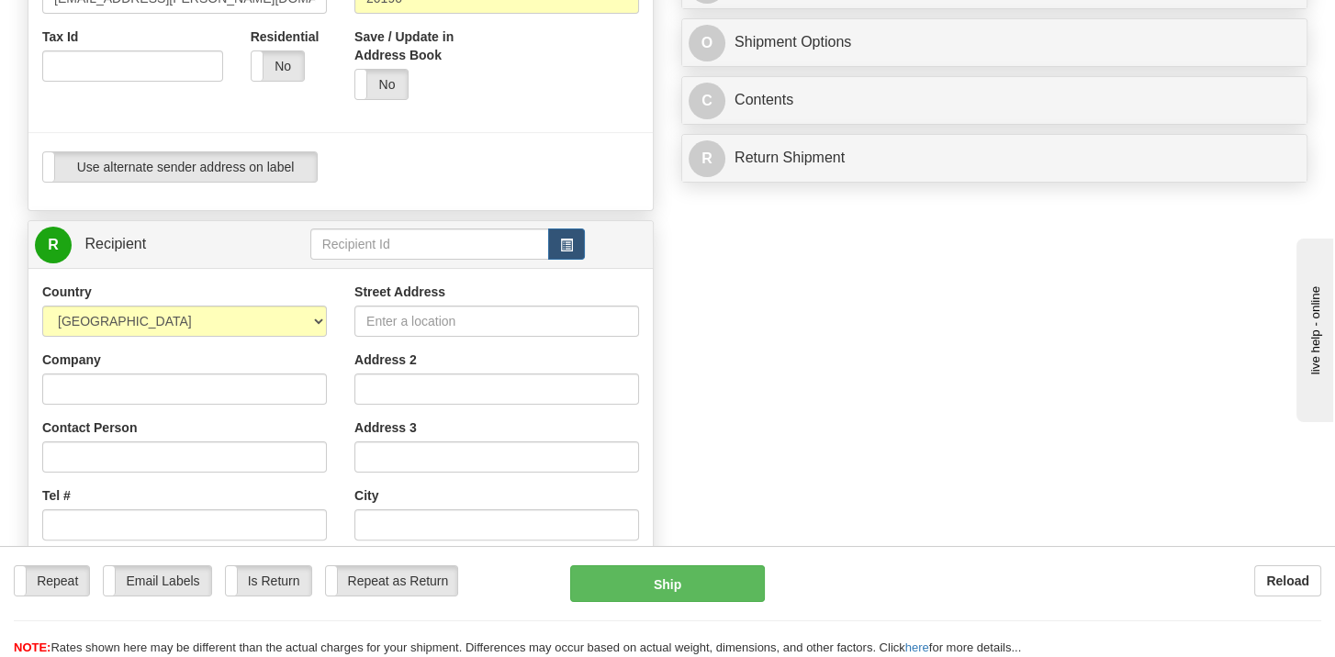
scroll to position [551, 0]
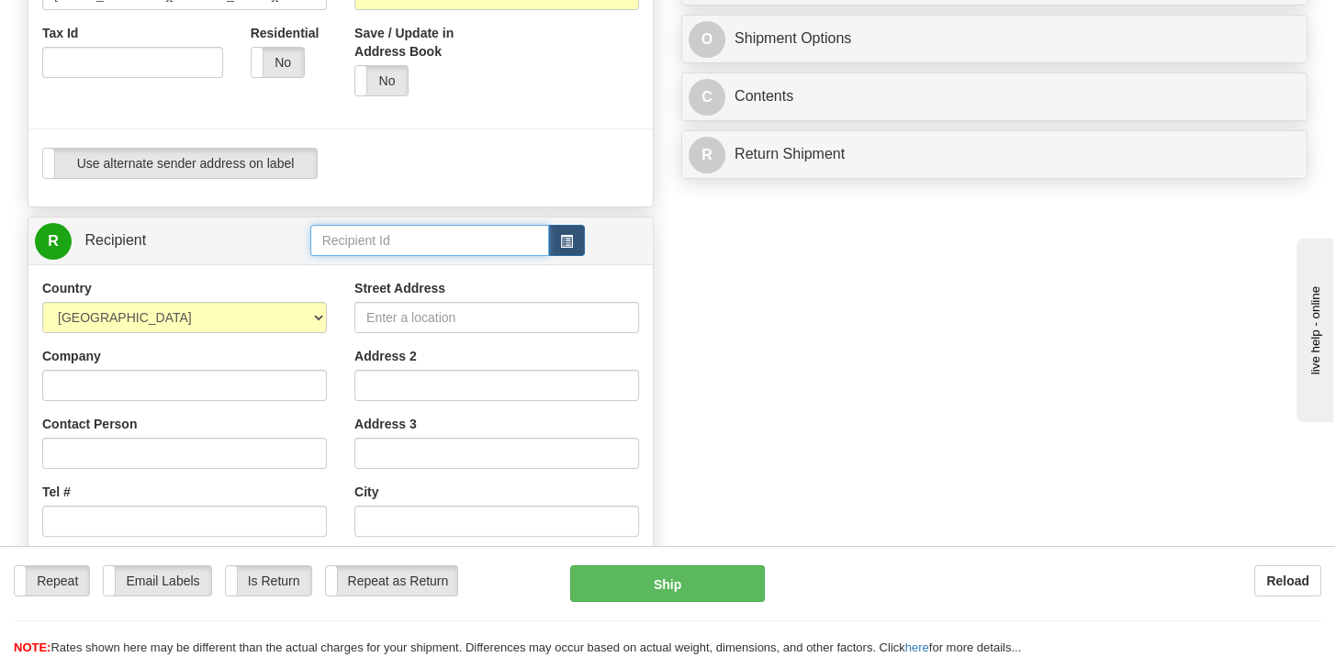
click at [360, 241] on input "text" at bounding box center [430, 240] width 240 height 31
type input "NextEra"
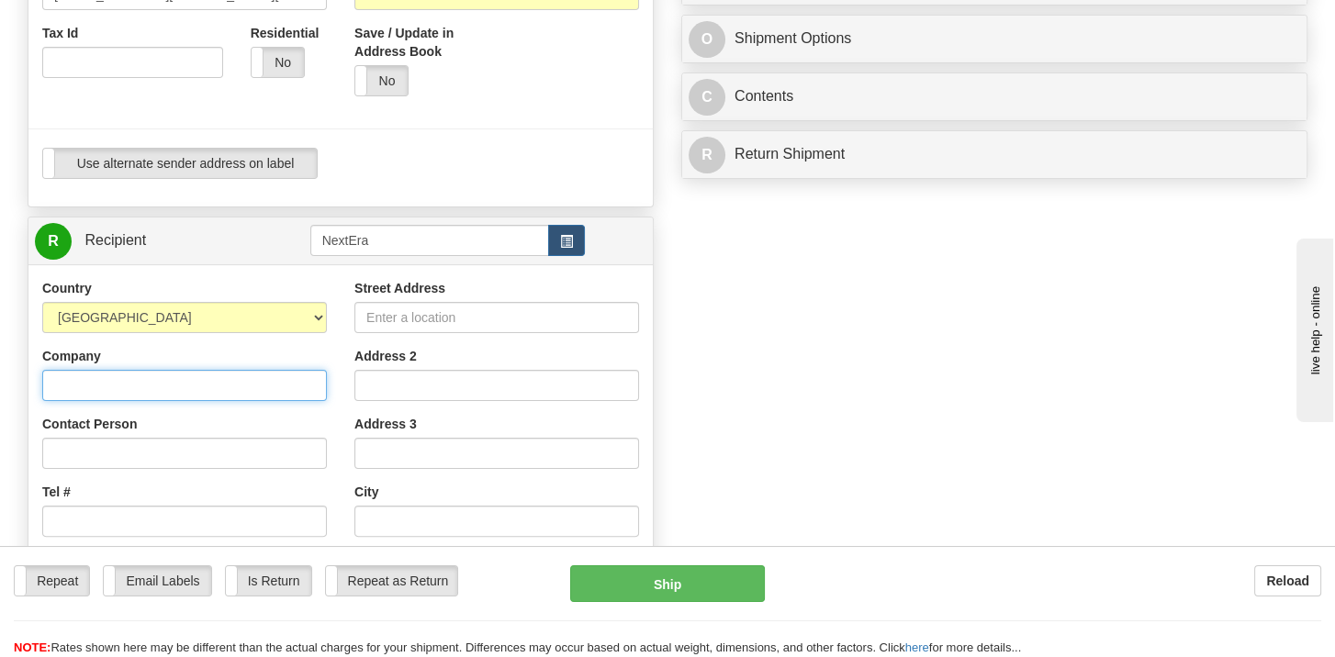
click at [167, 392] on input "Company" at bounding box center [184, 385] width 285 height 31
type input "NextEra Energy Resources, LLC"
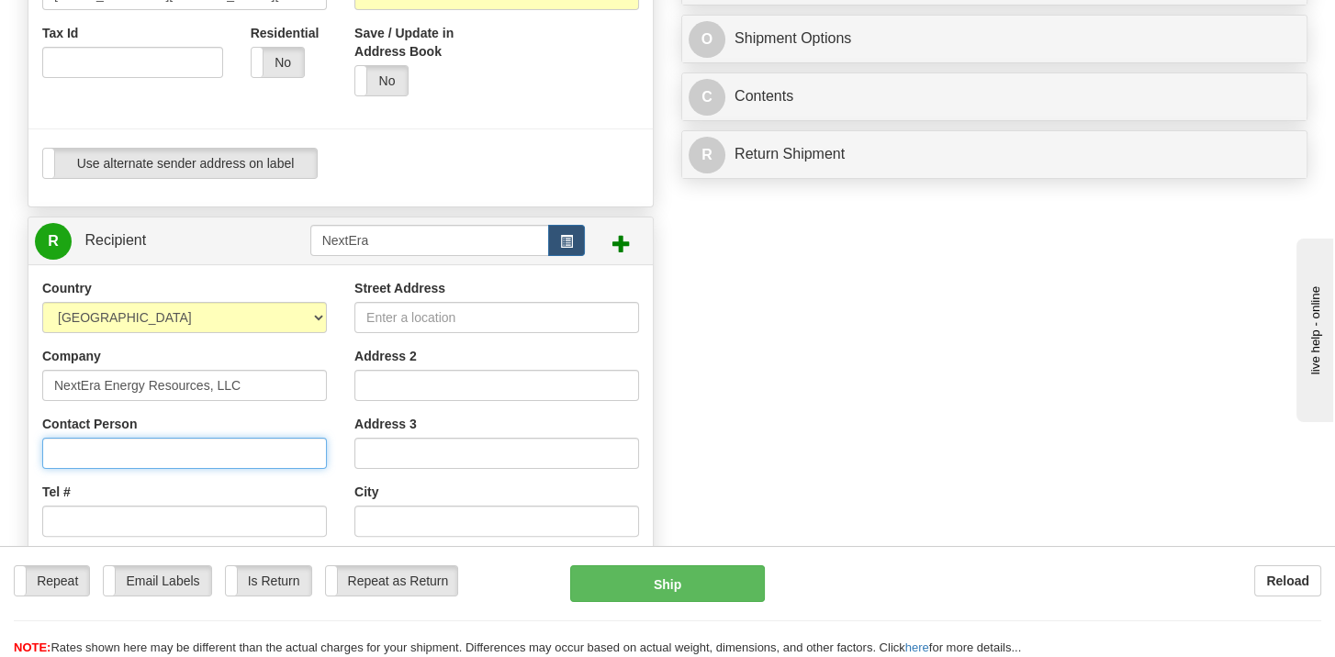
click at [120, 453] on input "Contact Person" at bounding box center [184, 453] width 285 height 31
type input "Vice President and General Counsel"
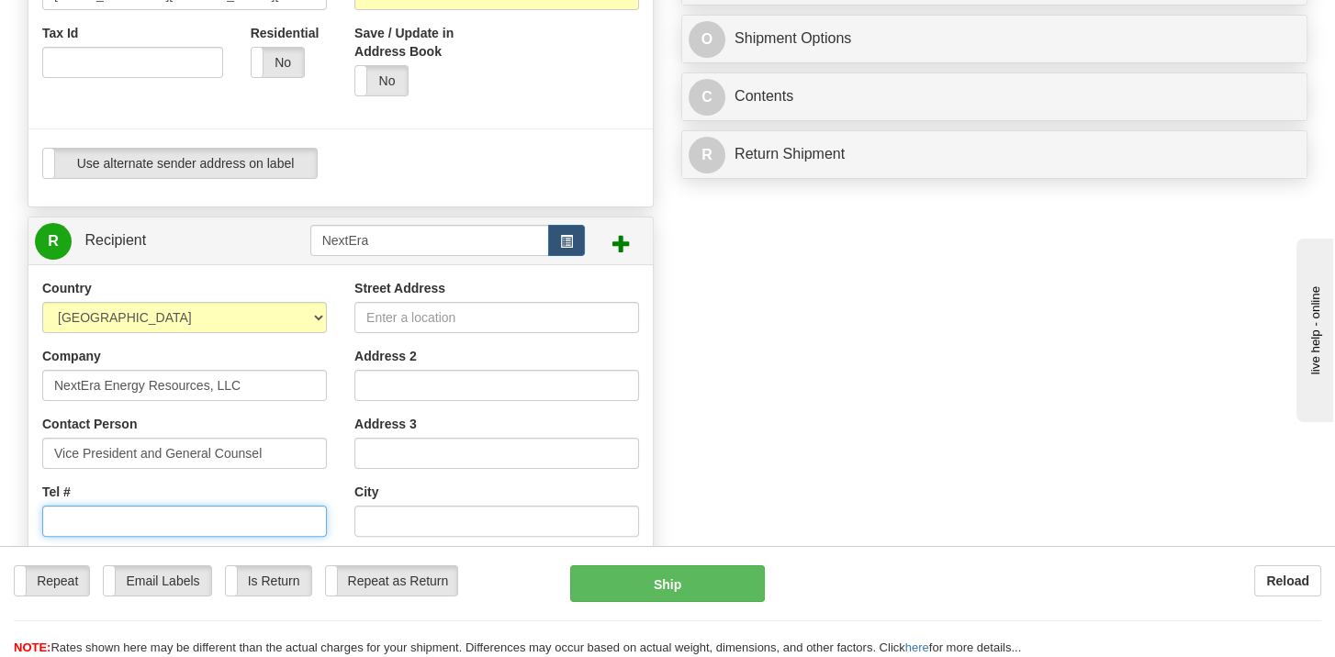
click at [84, 513] on input "Tel #" at bounding box center [184, 521] width 285 height 31
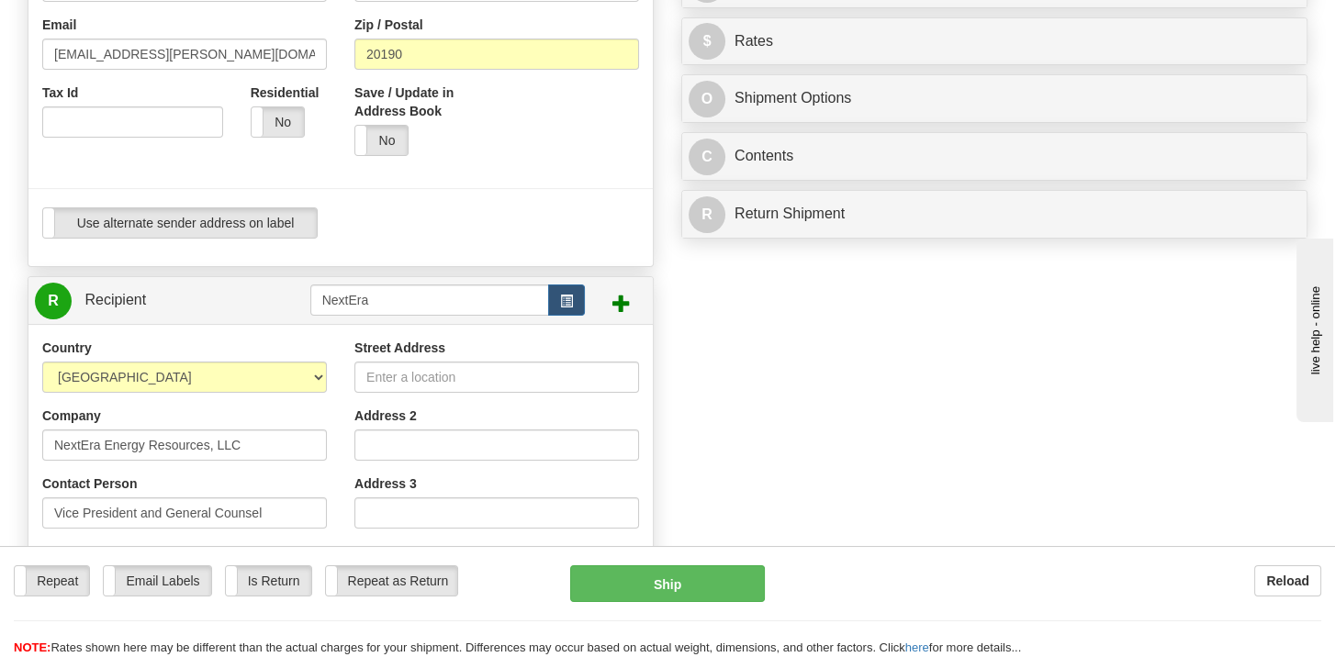
scroll to position [459, 0]
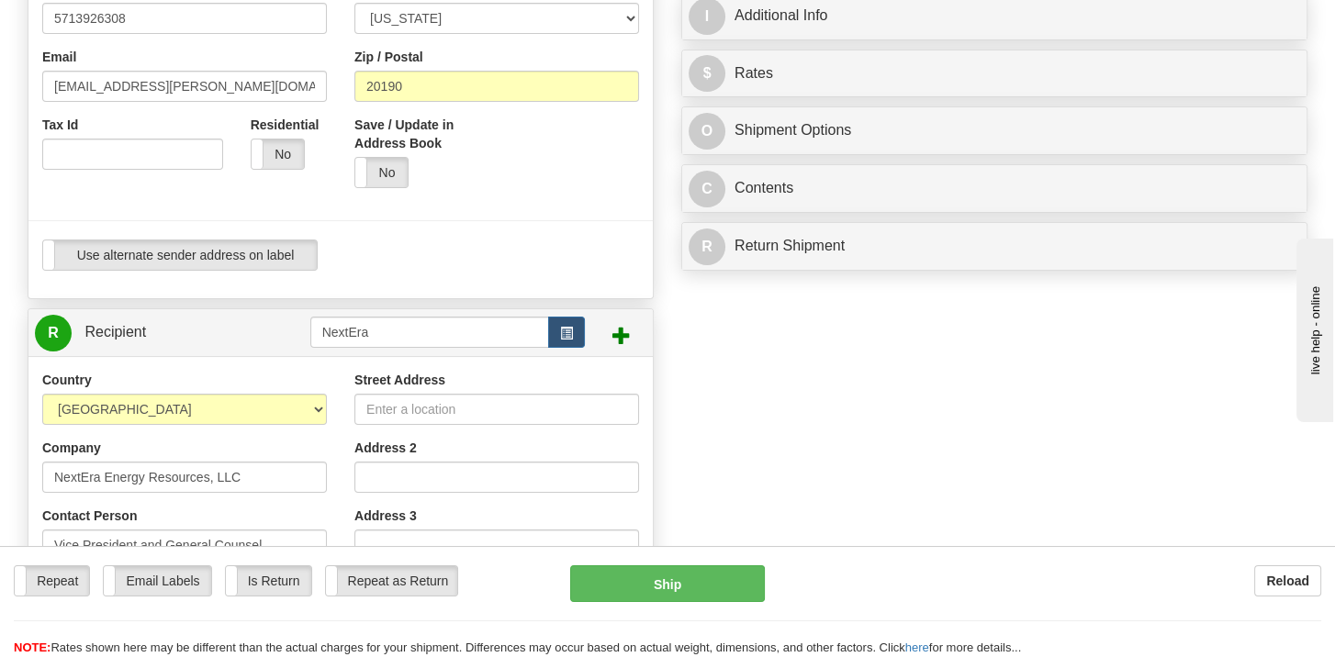
type input "5616917305"
click at [399, 410] on input "Street Address" at bounding box center [496, 409] width 285 height 31
type input "[STREET_ADDRESS]"
type input "[PERSON_NAME][EMAIL_ADDRESS][PERSON_NAME][DOMAIN_NAME]"
type input "[GEOGRAPHIC_DATA]"
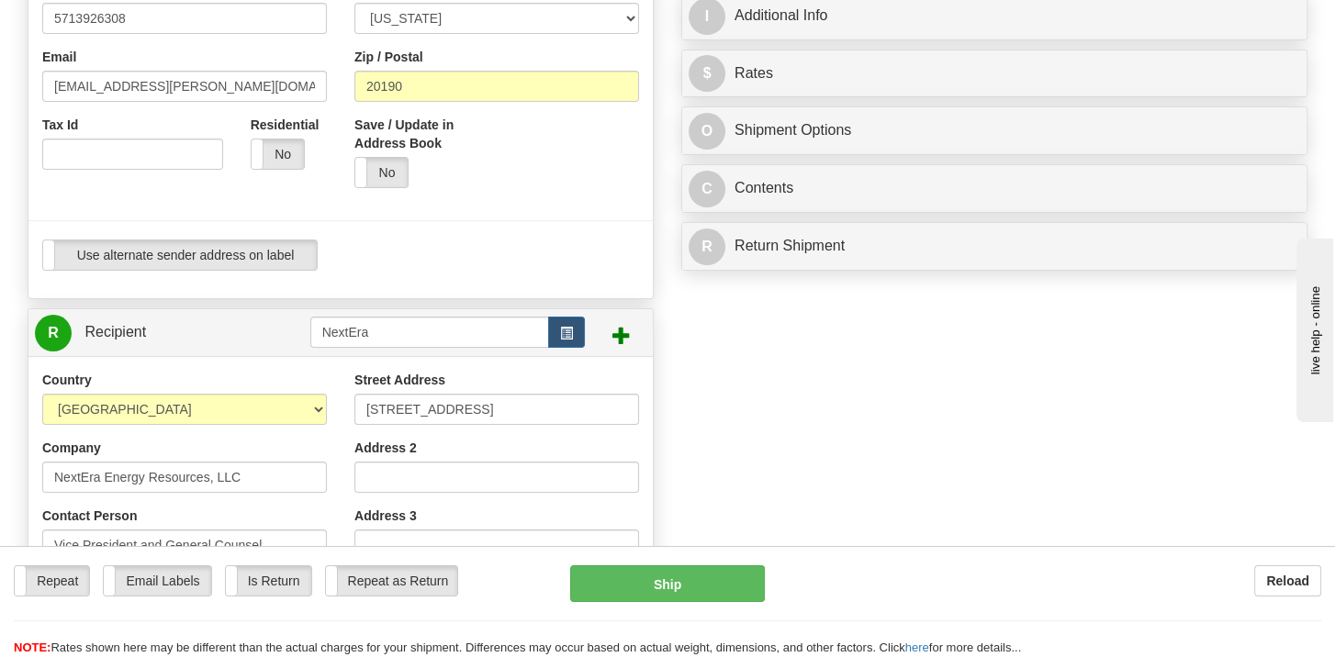
select select "FL"
type input "33408"
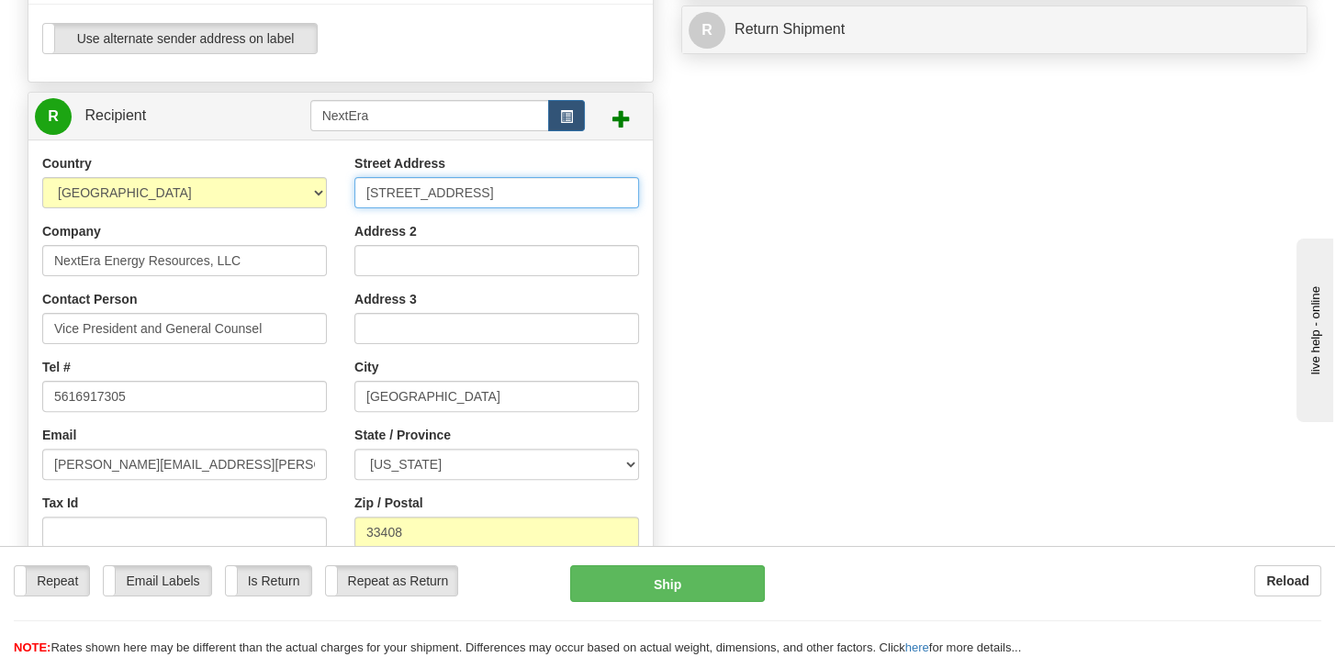
scroll to position [734, 0]
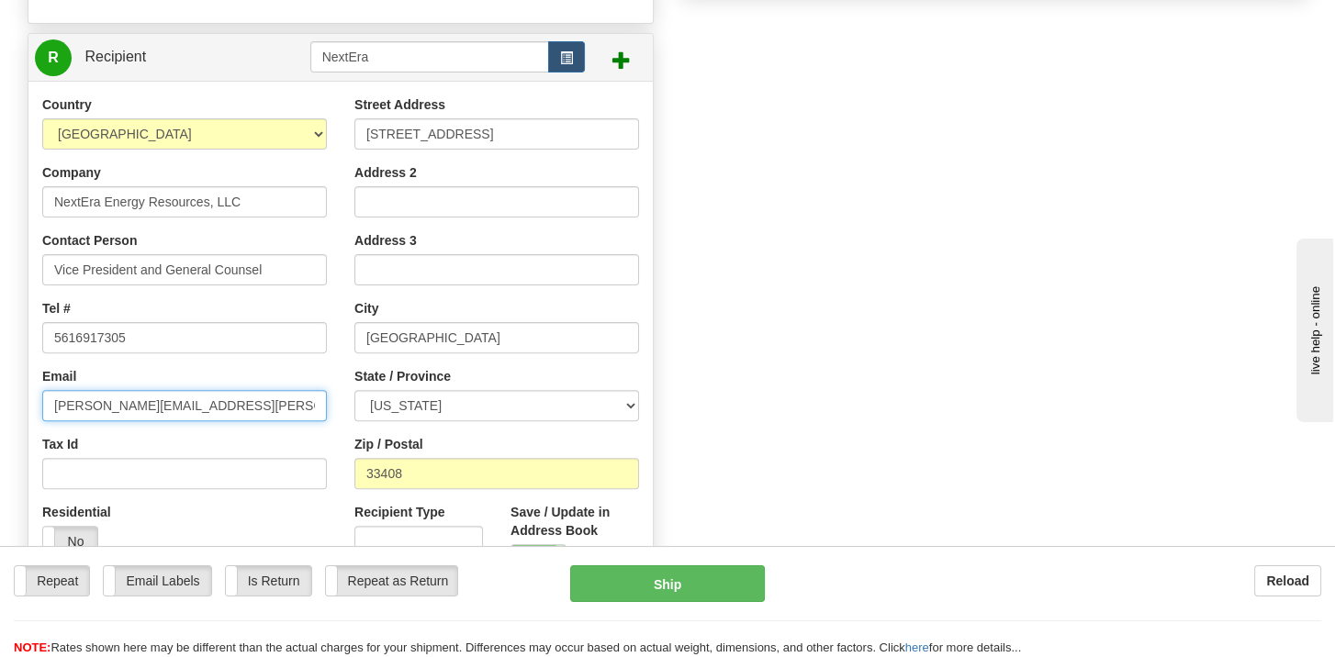
drag, startPoint x: 250, startPoint y: 404, endPoint x: 27, endPoint y: 413, distance: 223.3
click at [28, 413] on div "R Recipient NextEra" at bounding box center [341, 318] width 626 height 571
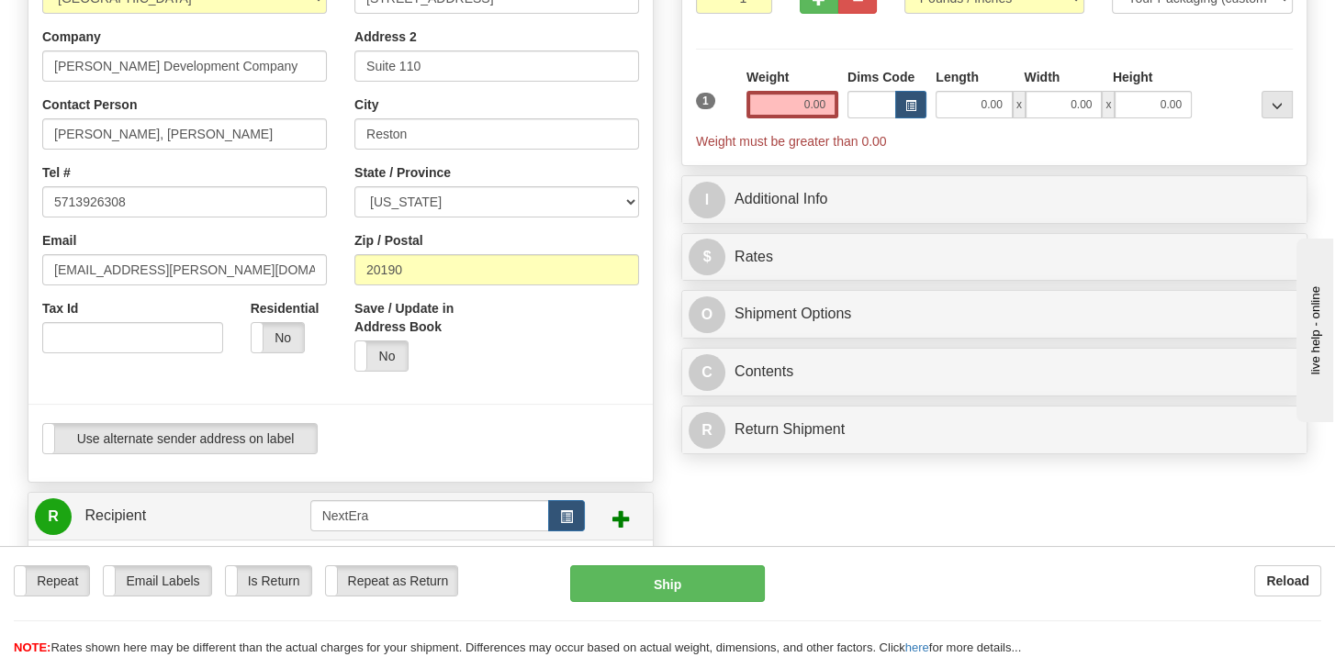
scroll to position [0, 0]
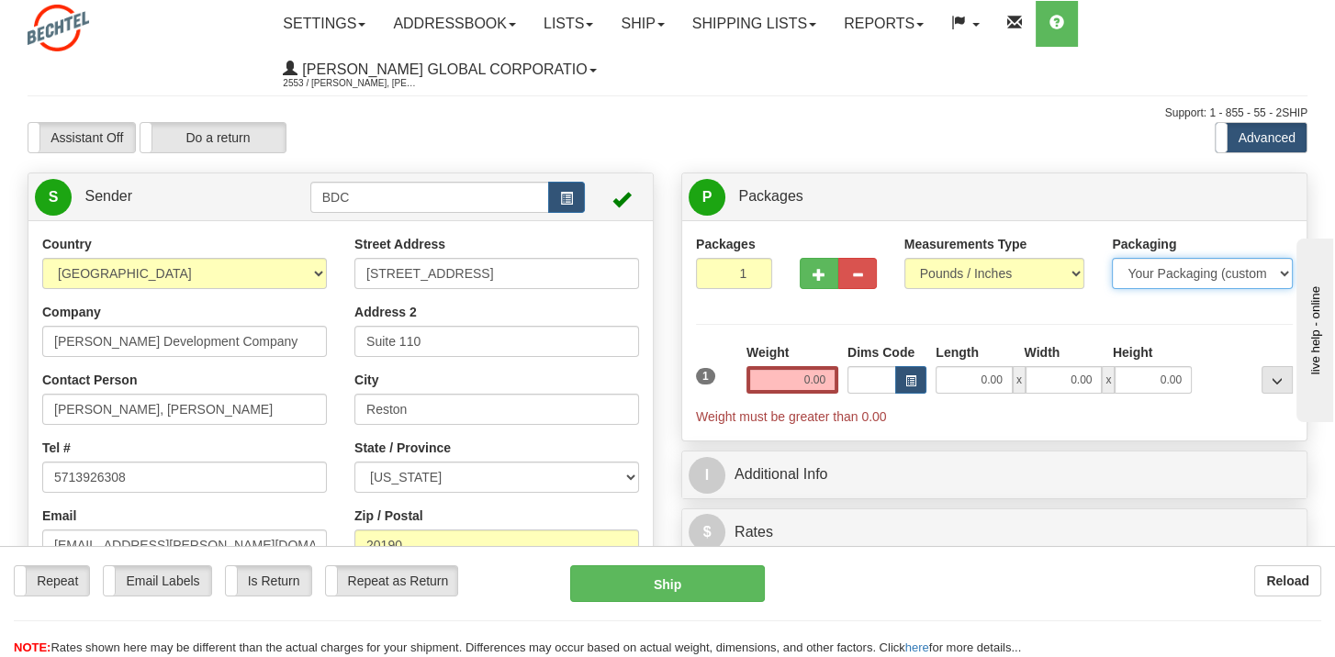
click at [1208, 275] on select "Your Packaging (customer supplied) Envelope (carrier supplied) Pack (carrier su…" at bounding box center [1202, 273] width 181 height 31
select select "2"
click at [1112, 258] on select "Your Packaging (customer supplied) Envelope (carrier supplied) Pack (carrier su…" at bounding box center [1202, 273] width 181 height 31
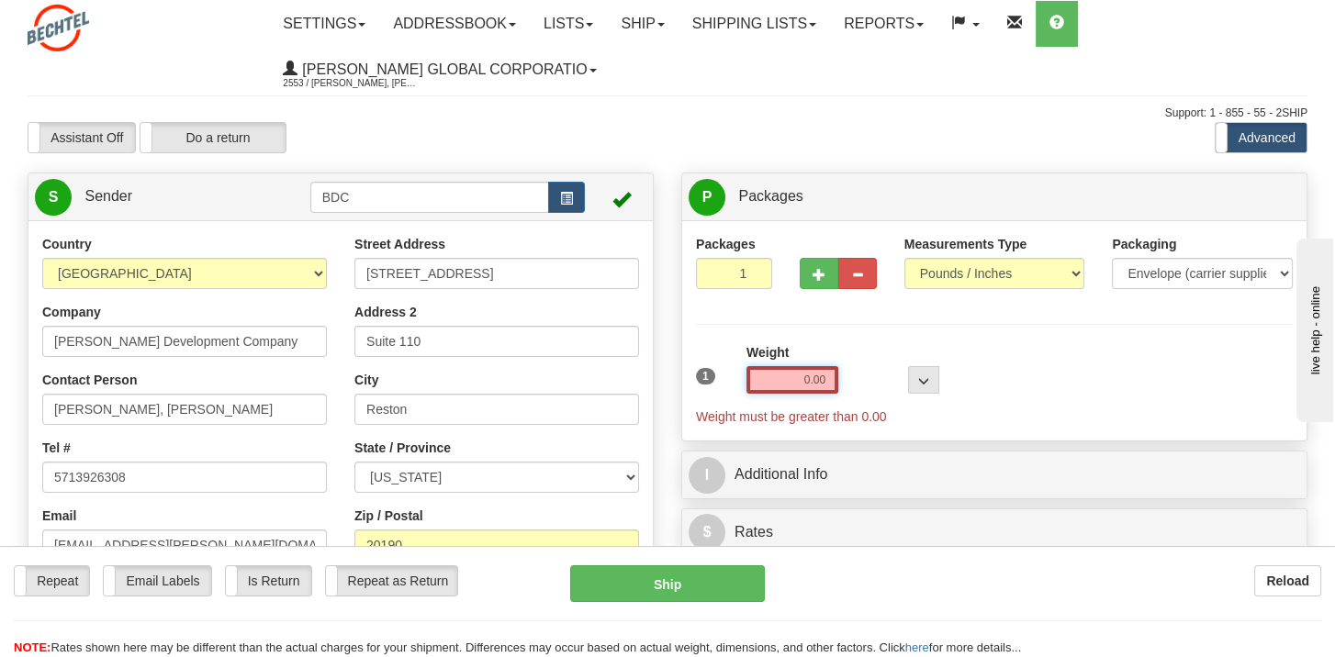
drag, startPoint x: 798, startPoint y: 378, endPoint x: 842, endPoint y: 375, distance: 44.2
click at [842, 375] on div "1 Weight 0.00 Dims Code 0 x" at bounding box center [994, 384] width 606 height 83
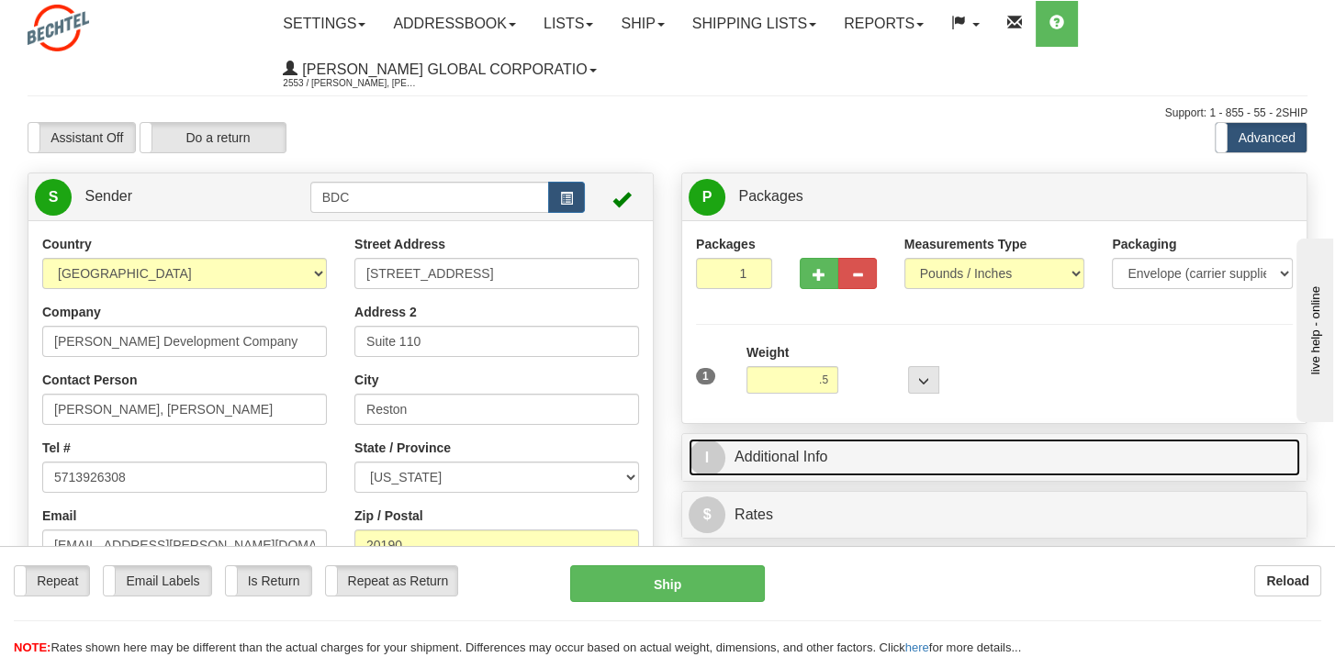
type input "0.50"
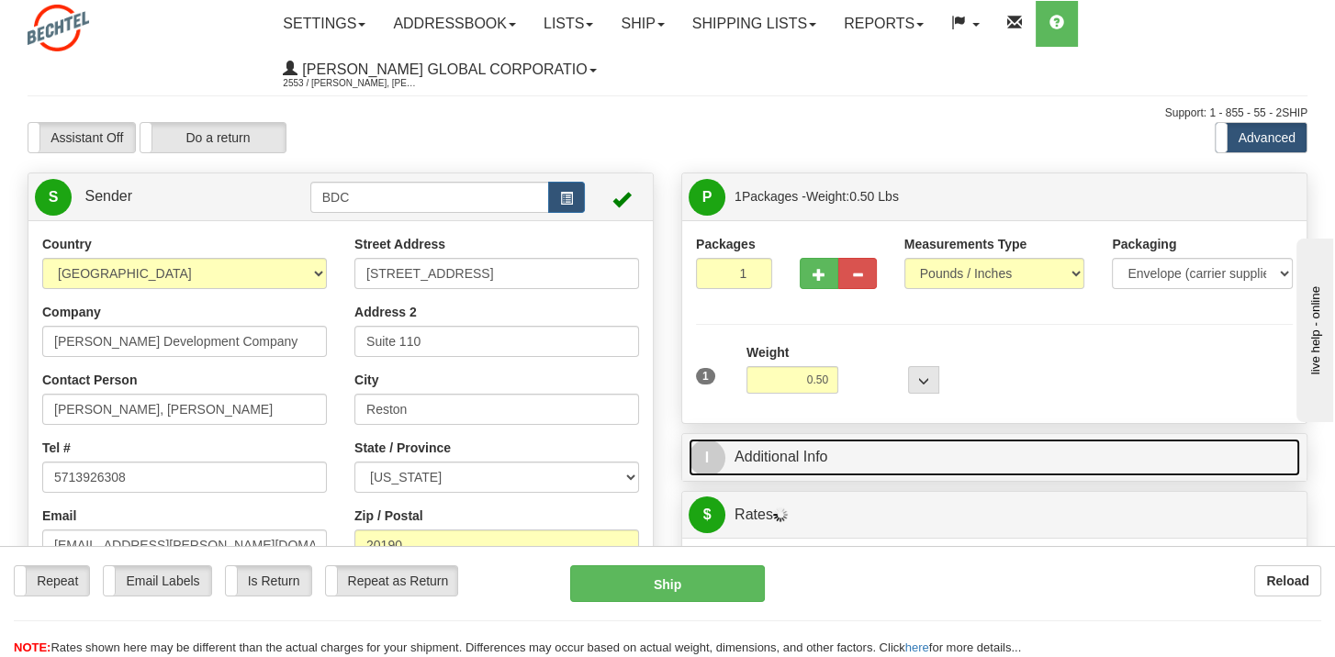
click at [795, 443] on link "I Additional Info" at bounding box center [994, 458] width 611 height 38
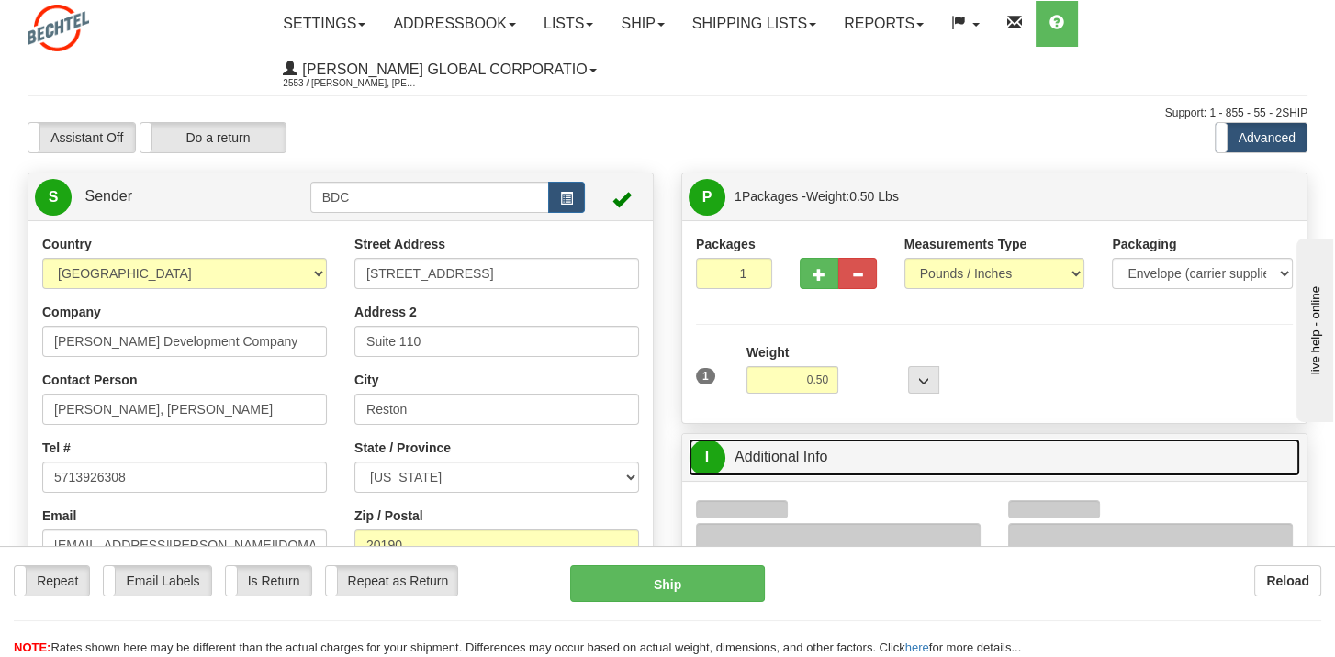
scroll to position [275, 0]
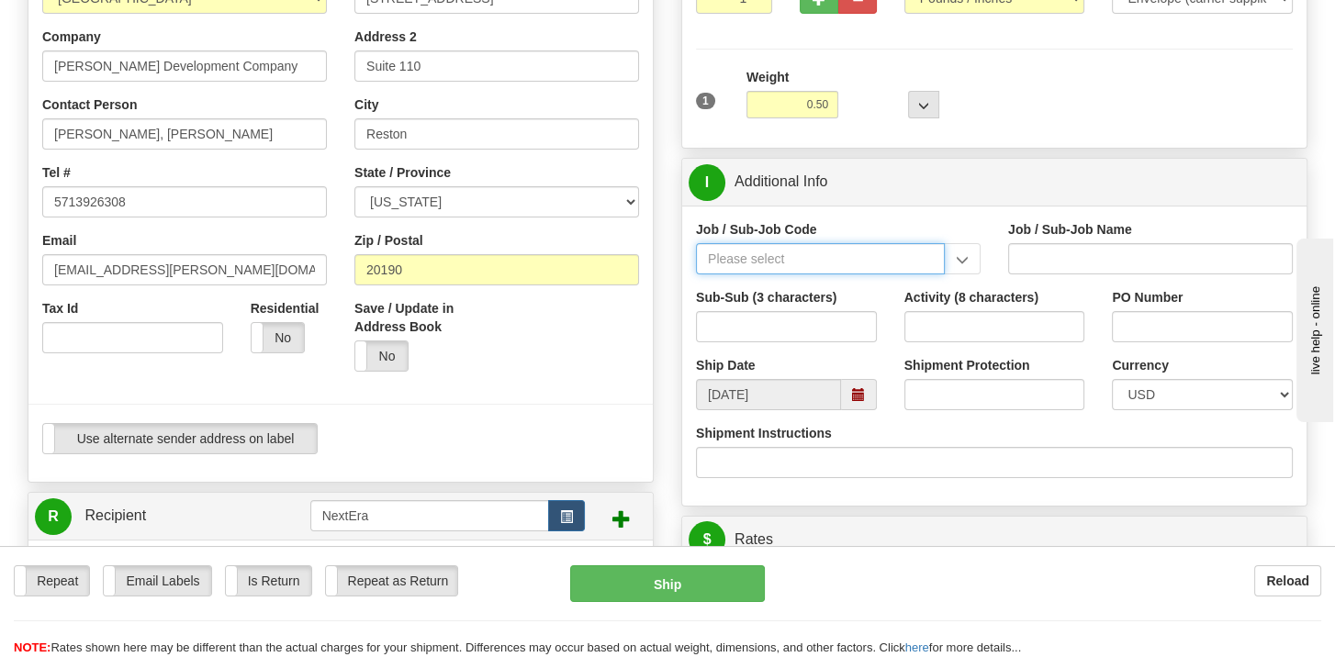
click at [720, 260] on input "Job / Sub-Job Code" at bounding box center [820, 258] width 249 height 31
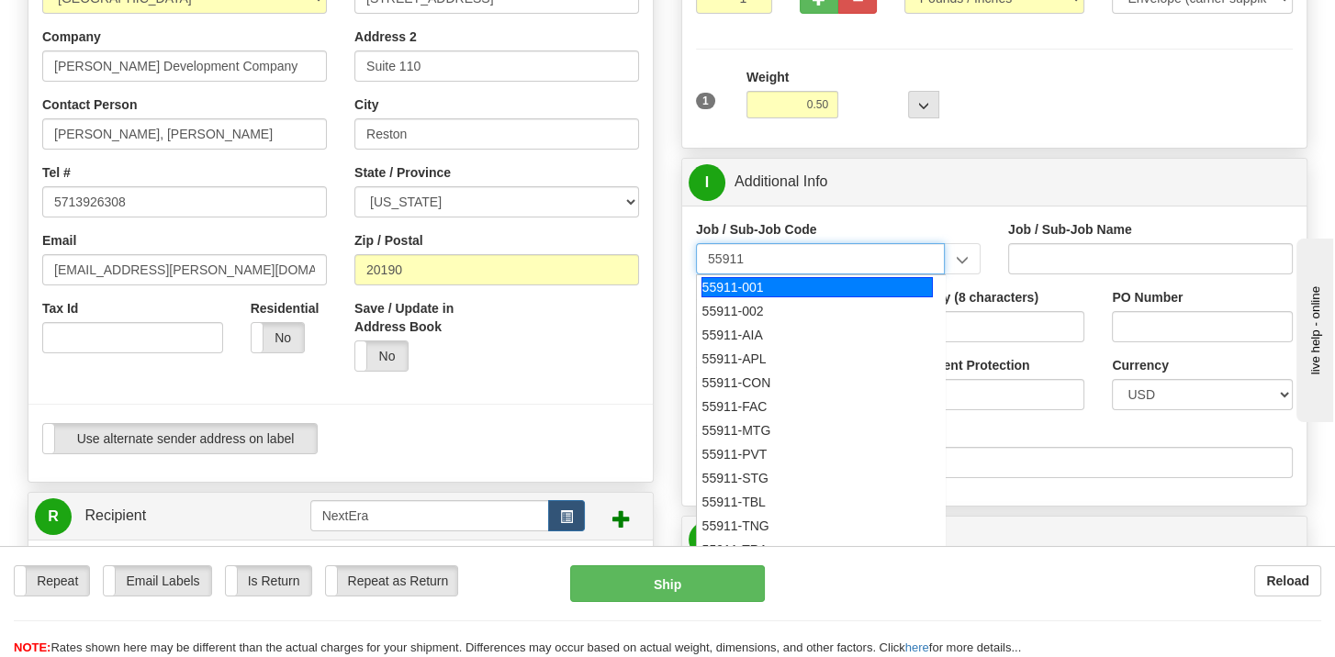
click at [727, 286] on div "55911-001" at bounding box center [816, 287] width 231 height 20
type input "55911-001"
type input "BEN LEGAL OH - GENERAL"
type input "55911-001"
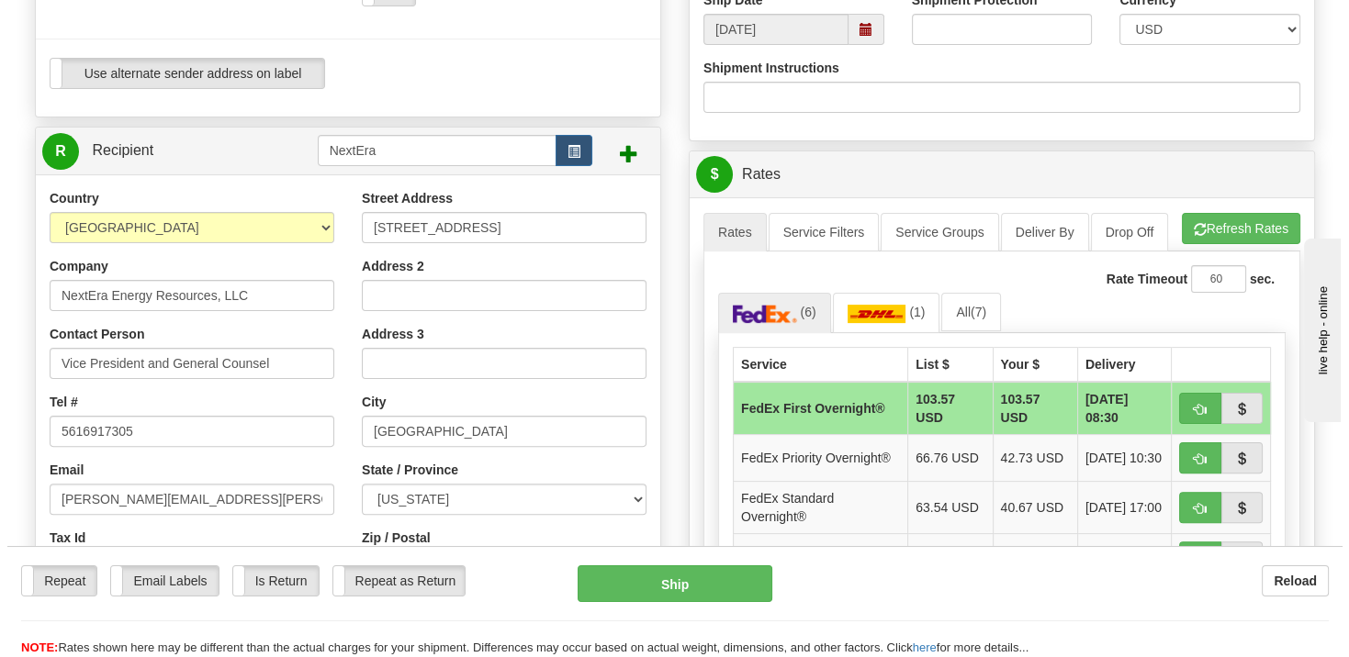
scroll to position [643, 0]
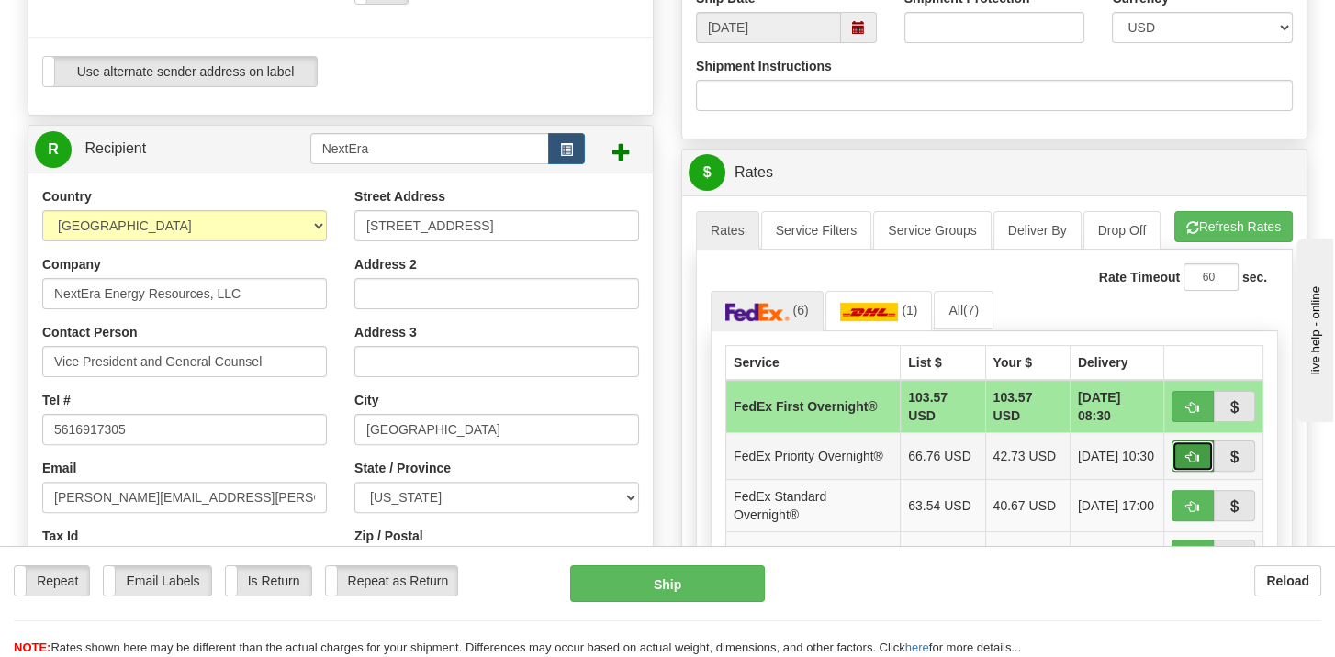
click at [1185, 451] on button "button" at bounding box center [1192, 456] width 42 height 31
type input "01"
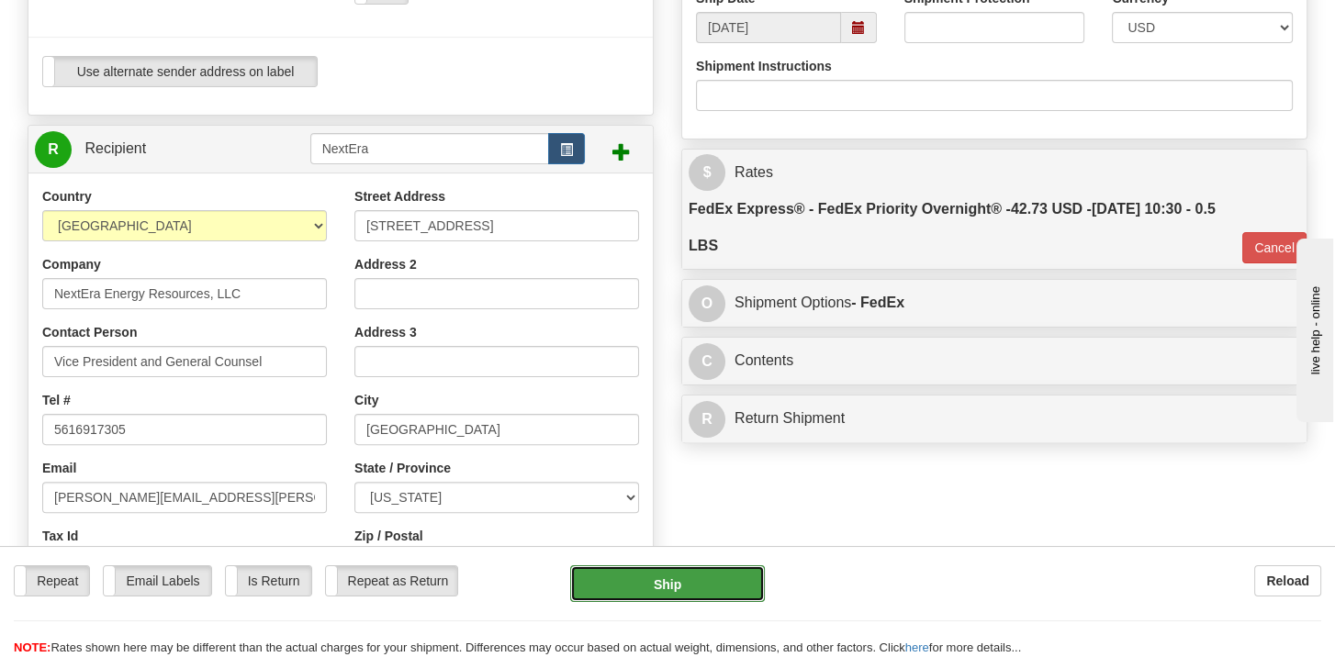
click at [651, 585] on button "Ship" at bounding box center [667, 584] width 195 height 37
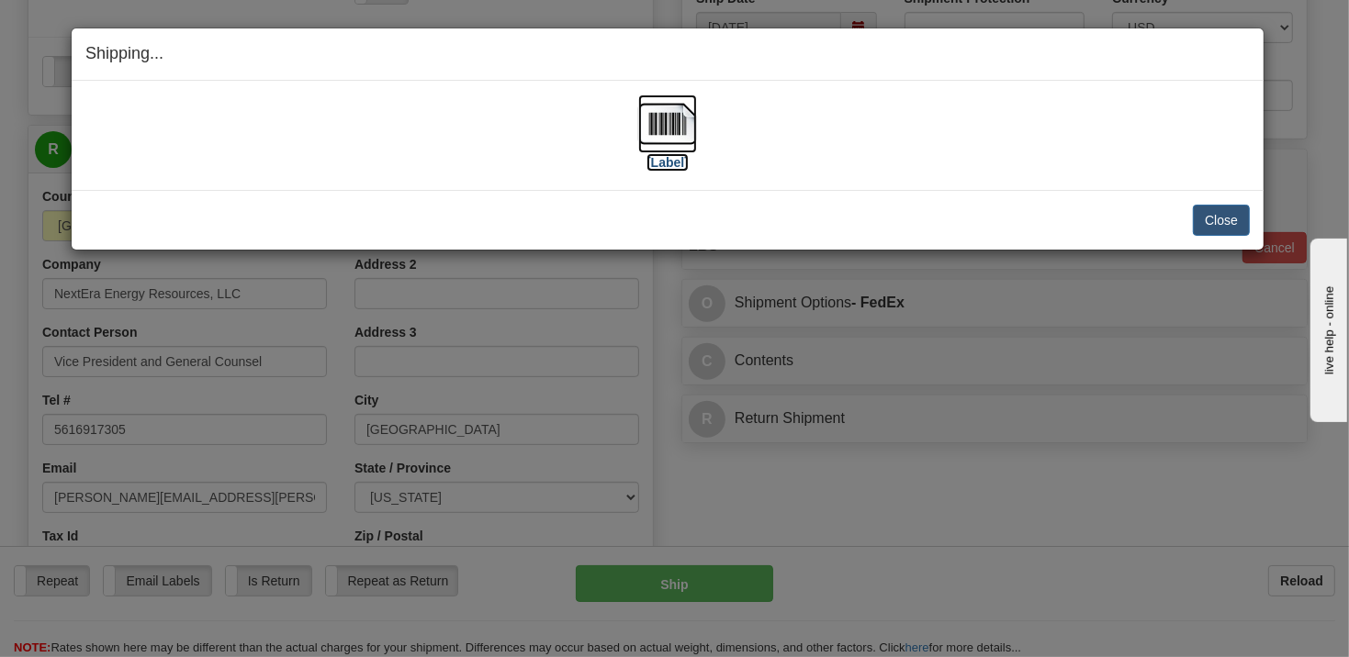
click at [670, 158] on label "[Label]" at bounding box center [667, 162] width 42 height 18
